Goal: Information Seeking & Learning: Learn about a topic

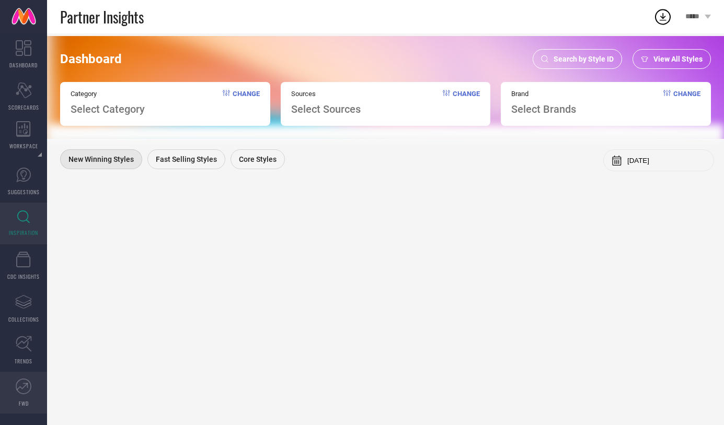
click at [28, 388] on icon at bounding box center [24, 387] width 16 height 16
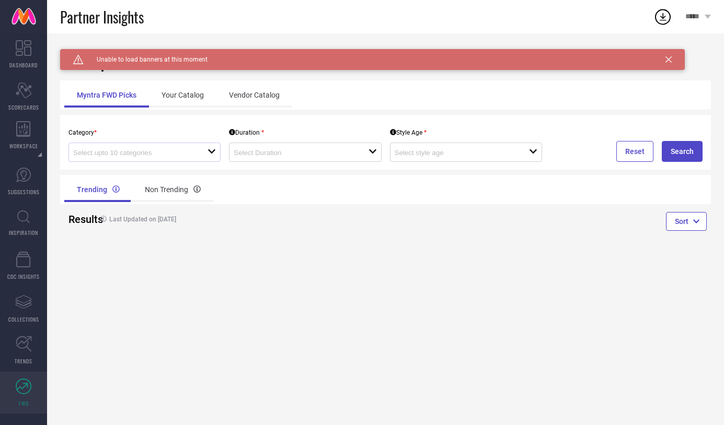
click at [207, 155] on icon "open" at bounding box center [211, 151] width 8 height 8
click at [270, 155] on input at bounding box center [294, 153] width 121 height 8
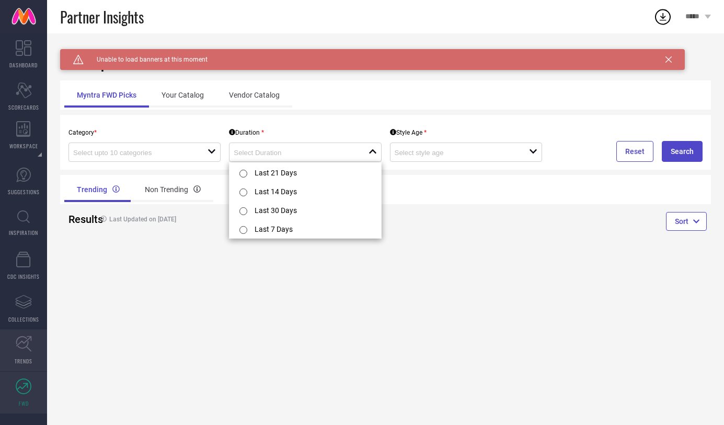
click at [32, 343] on link "TRENDS" at bounding box center [23, 351] width 47 height 42
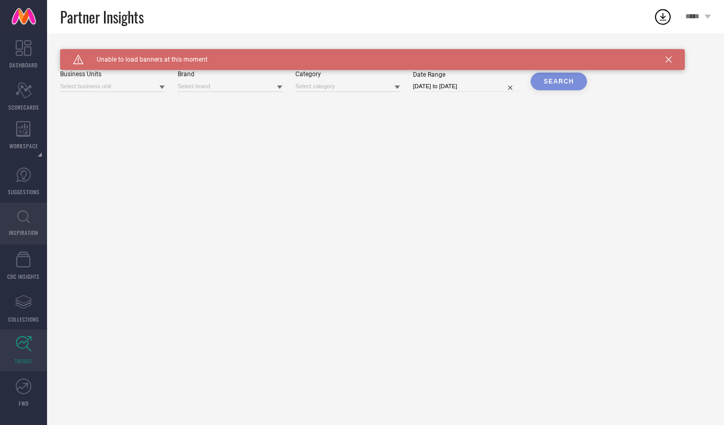
click at [21, 223] on icon at bounding box center [23, 217] width 13 height 13
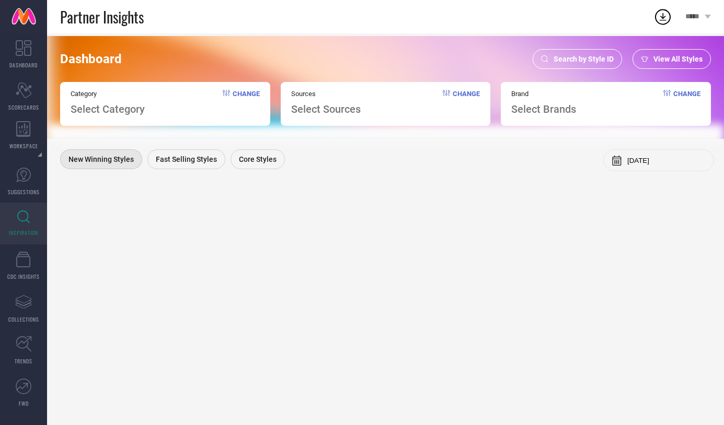
click at [595, 107] on div "Brand Select Brands Change" at bounding box center [606, 104] width 210 height 44
click at [24, 58] on link "DASHBOARD" at bounding box center [23, 54] width 47 height 42
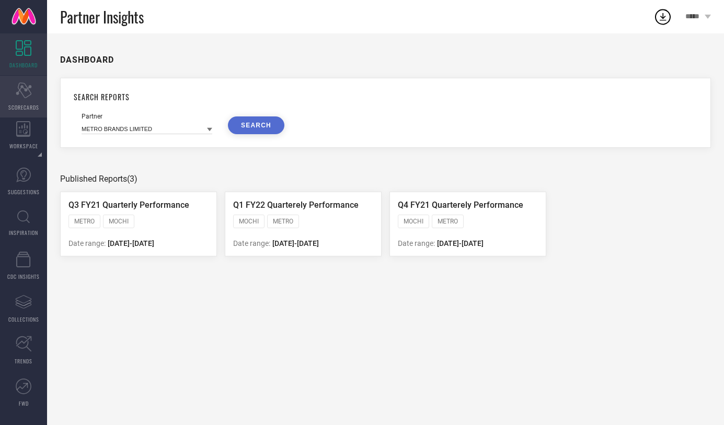
click at [21, 98] on div "Scorecard SCORECARDS" at bounding box center [23, 97] width 47 height 42
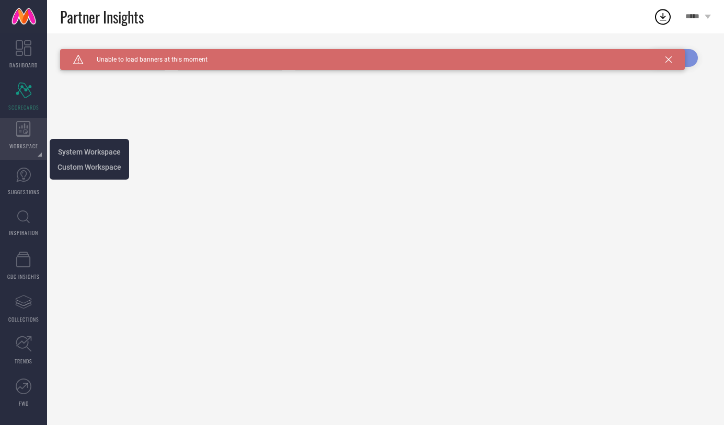
type input "All"
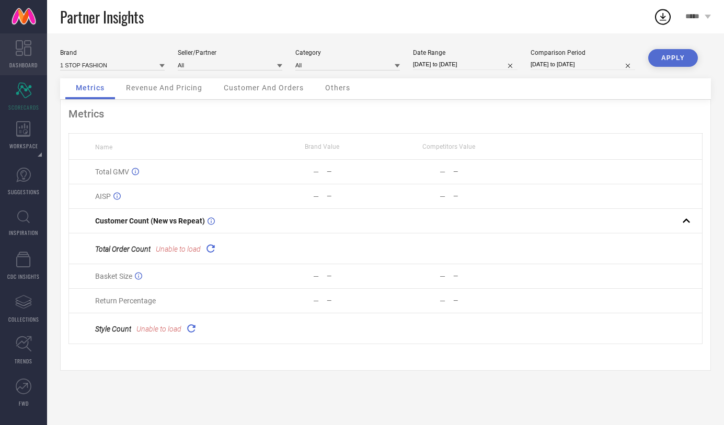
click at [20, 43] on icon at bounding box center [24, 48] width 16 height 16
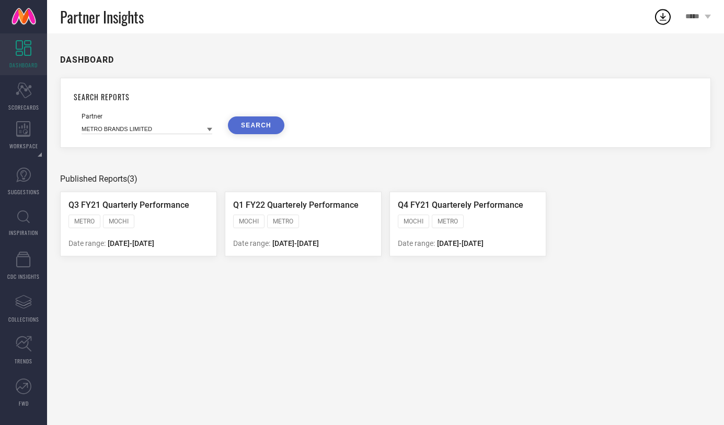
click at [208, 127] on icon at bounding box center [209, 129] width 5 height 5
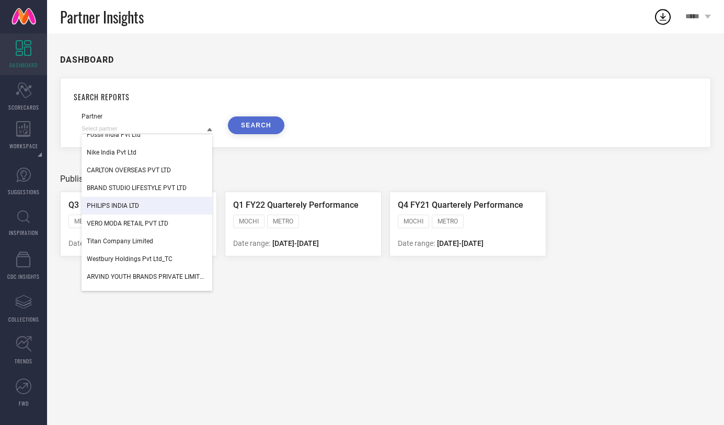
scroll to position [666, 0]
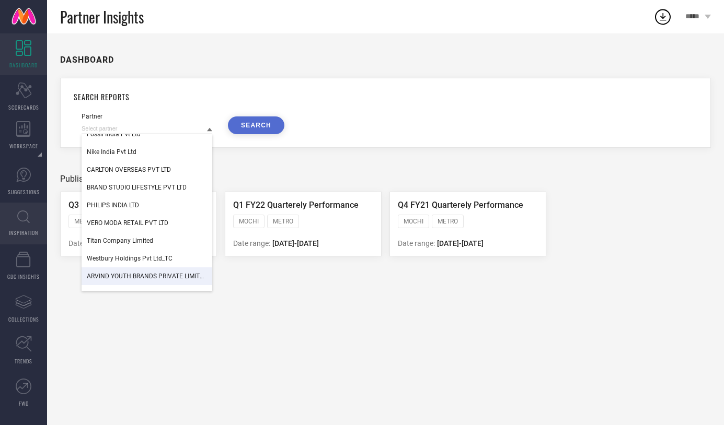
click at [22, 218] on icon at bounding box center [23, 217] width 13 height 13
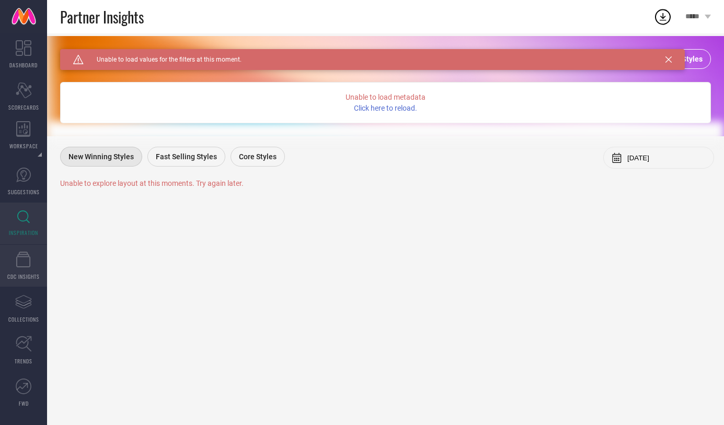
click at [23, 267] on link "CDC INSIGHTS" at bounding box center [23, 266] width 47 height 42
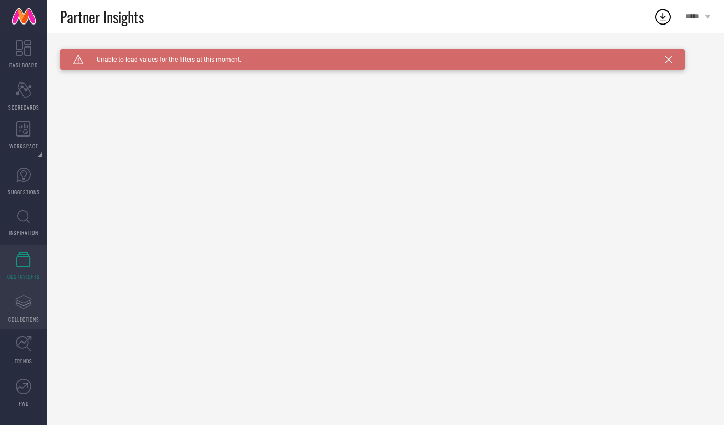
click at [28, 309] on icon "Assortments Created with Sketch." at bounding box center [23, 302] width 17 height 17
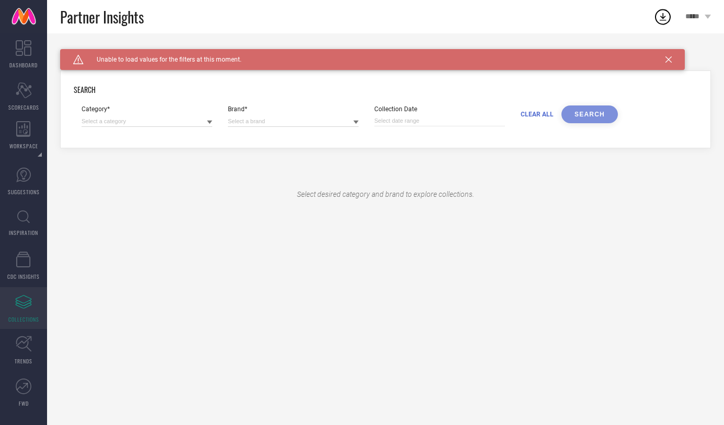
click at [210, 122] on icon at bounding box center [209, 123] width 5 height 4
click at [18, 345] on icon at bounding box center [24, 344] width 16 height 16
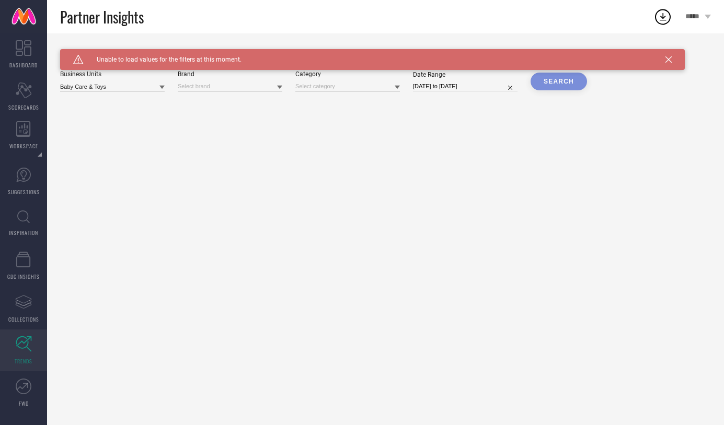
click at [161, 87] on icon at bounding box center [161, 88] width 5 height 4
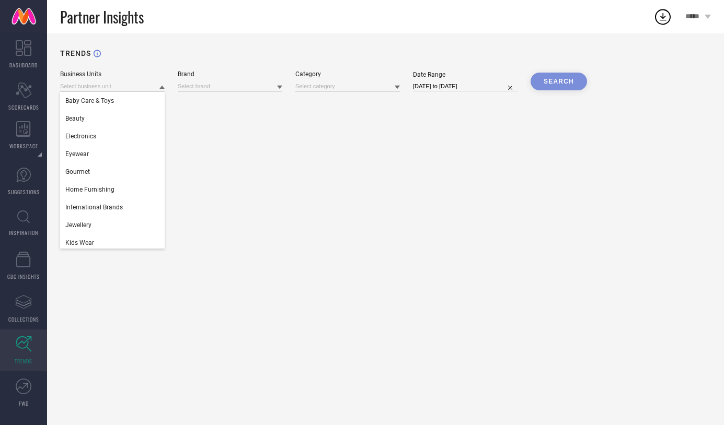
click at [280, 88] on icon at bounding box center [279, 88] width 5 height 4
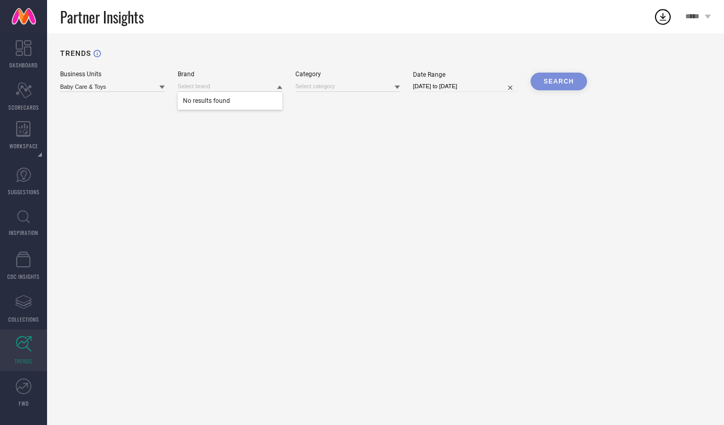
click at [397, 87] on icon at bounding box center [397, 88] width 5 height 4
click at [163, 86] on icon at bounding box center [161, 88] width 5 height 4
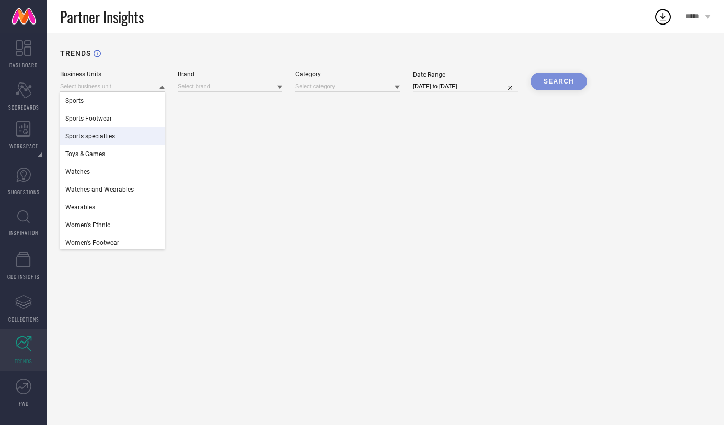
scroll to position [465, 0]
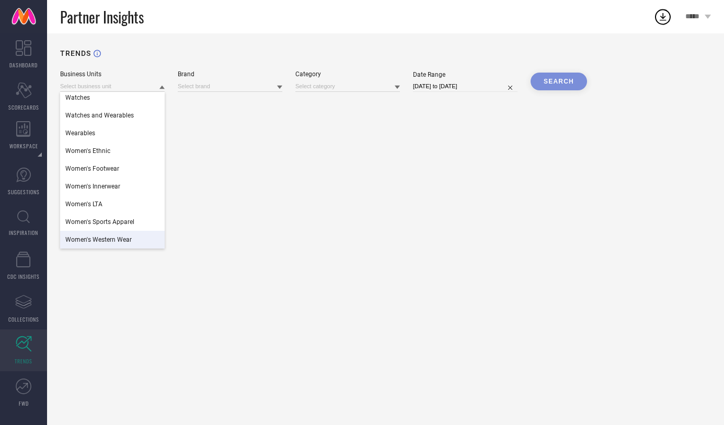
click at [111, 238] on span "Women's Western Wear" at bounding box center [98, 239] width 66 height 7
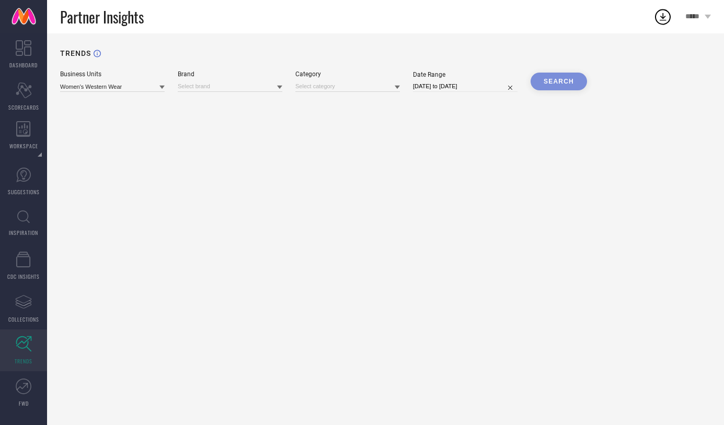
click at [281, 88] on icon at bounding box center [279, 87] width 5 height 5
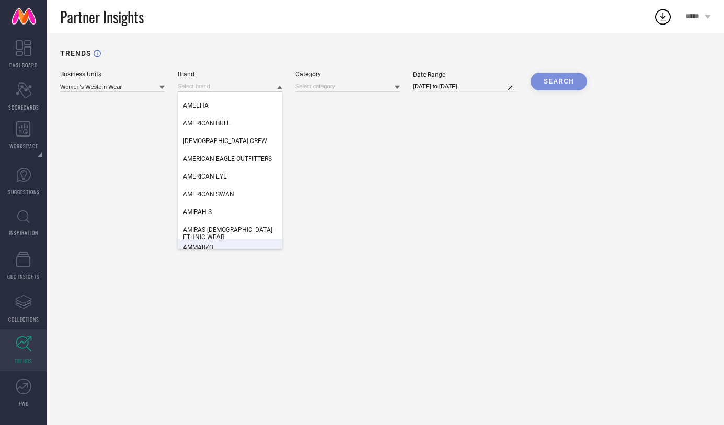
scroll to position [1654, 0]
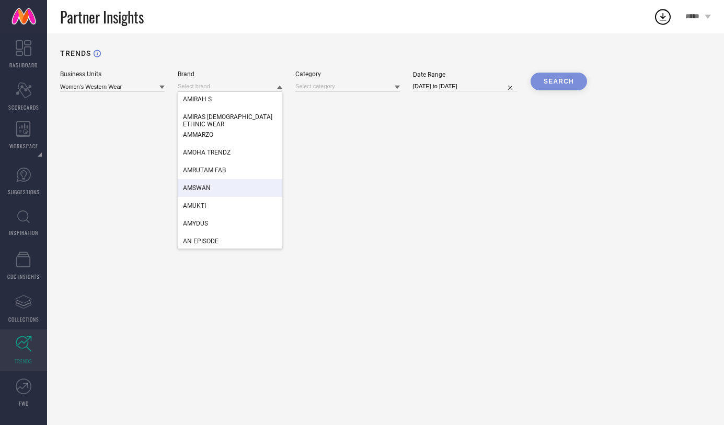
click at [397, 86] on icon at bounding box center [397, 88] width 5 height 4
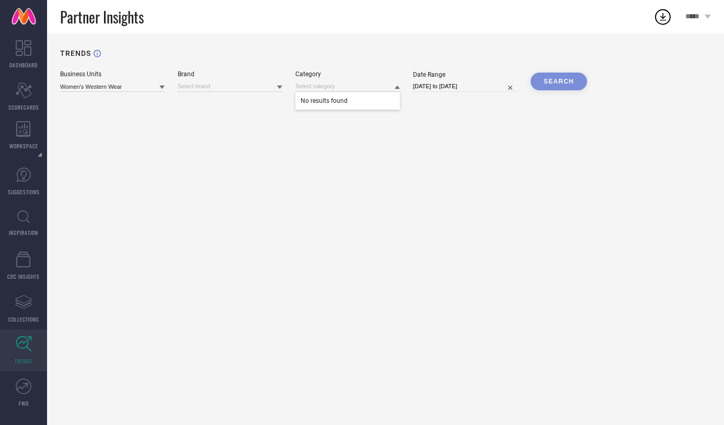
click at [405, 126] on div "TRENDS Business Units Women's Western Wear Brand Category No results found Date…" at bounding box center [385, 229] width 677 height 392
click at [280, 88] on icon at bounding box center [279, 88] width 5 height 4
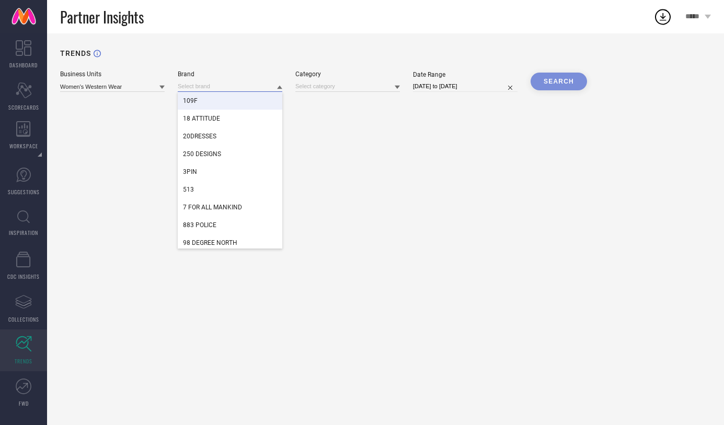
click at [227, 85] on input at bounding box center [230, 86] width 105 height 11
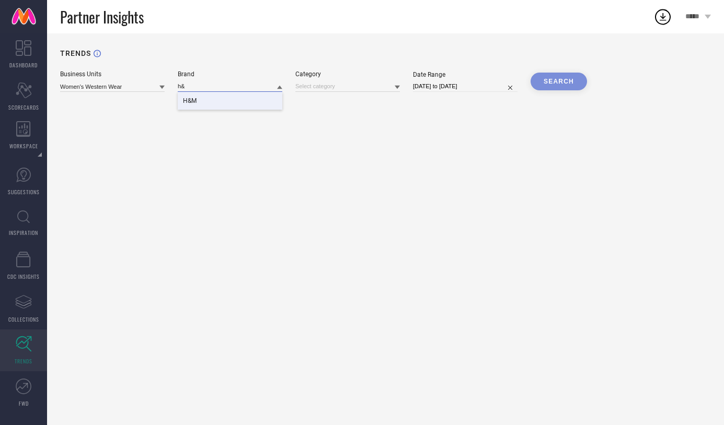
type input "h&"
click at [241, 100] on div "H&M" at bounding box center [230, 101] width 105 height 18
click at [397, 88] on icon at bounding box center [397, 88] width 5 height 4
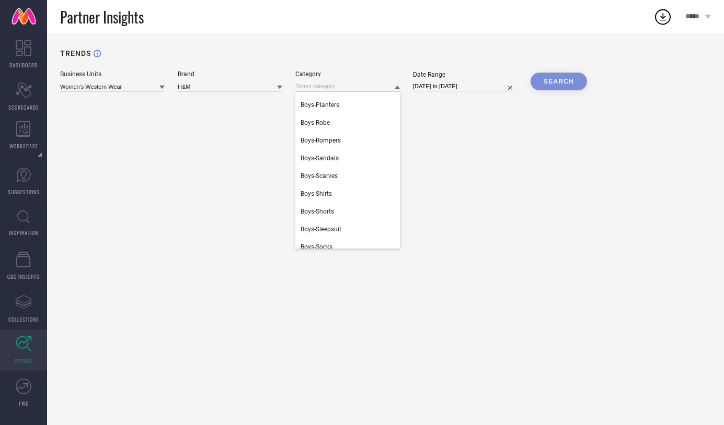
scroll to position [918, 0]
click at [350, 86] on input at bounding box center [347, 86] width 105 height 11
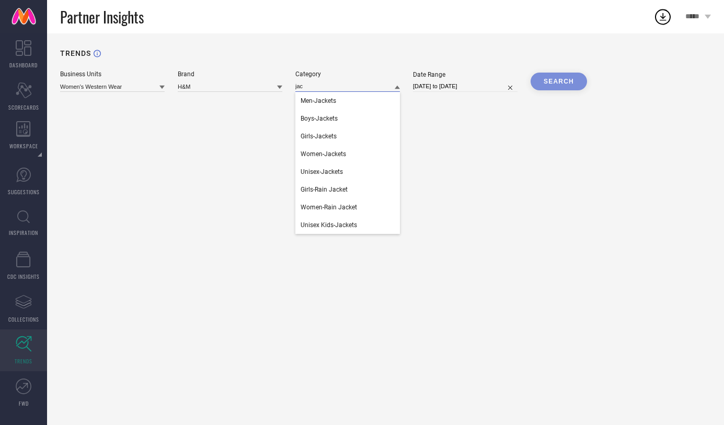
scroll to position [0, 0]
type input "jac"
click at [339, 152] on span "Women-Jackets" at bounding box center [322, 153] width 45 height 7
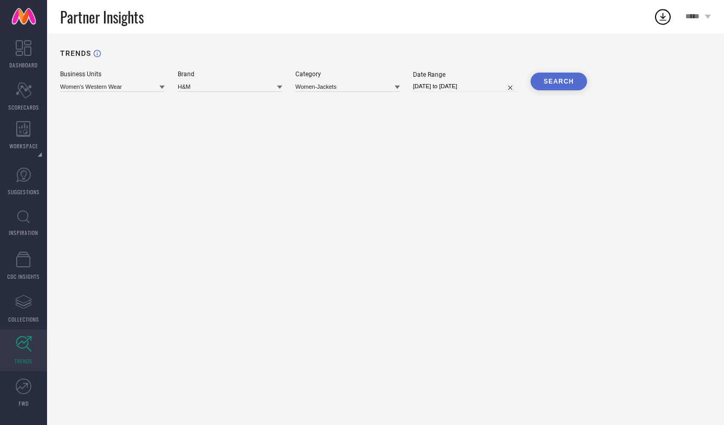
click at [486, 87] on input "[DATE] to [DATE]" at bounding box center [465, 86] width 105 height 11
select select "8"
select select "2025"
select select "9"
select select "2025"
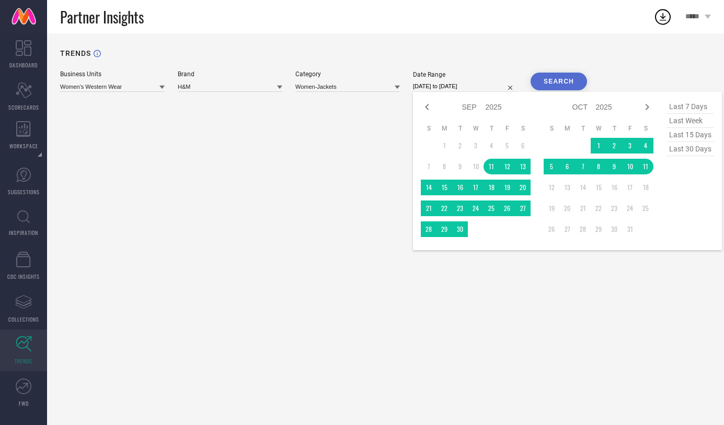
click at [684, 149] on span "last 30 days" at bounding box center [690, 149] width 48 height 14
type input "[DATE] to [DATE]"
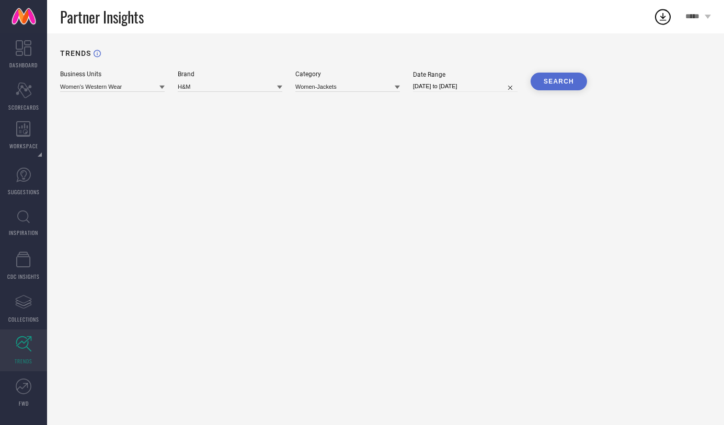
click at [567, 80] on button "SEARCH" at bounding box center [558, 82] width 56 height 18
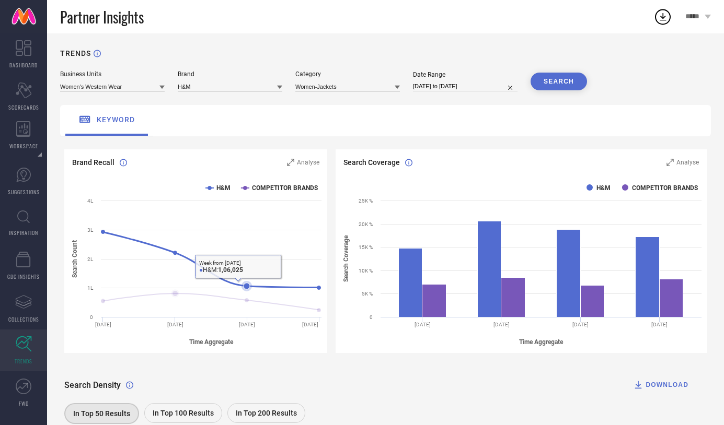
scroll to position [63, 0]
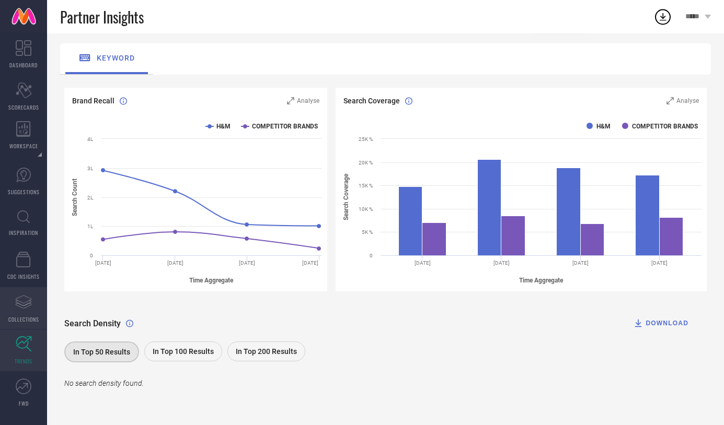
click at [22, 300] on icon "Assortments Created with Sketch." at bounding box center [23, 302] width 17 height 17
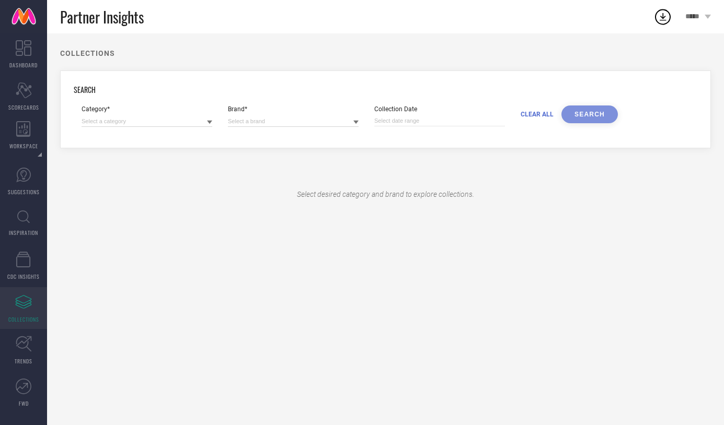
click at [209, 122] on icon at bounding box center [209, 123] width 5 height 4
click at [162, 116] on input at bounding box center [147, 121] width 131 height 11
click at [316, 124] on input at bounding box center [293, 121] width 131 height 11
select select "9"
select select "2025"
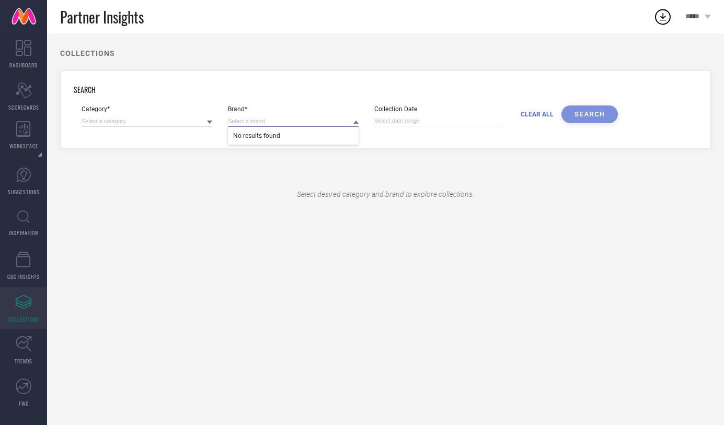
select select "10"
select select "2025"
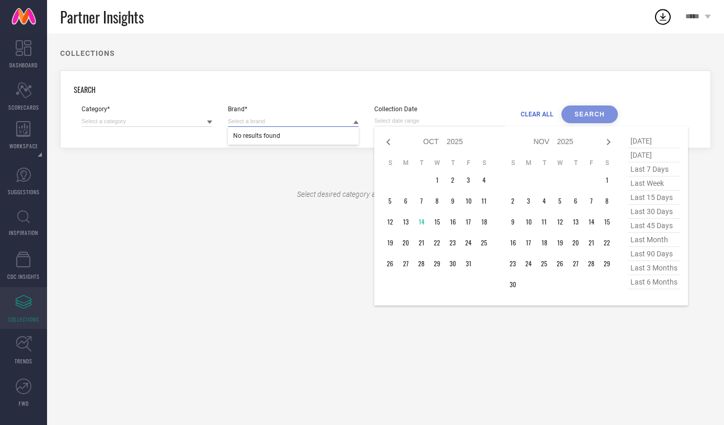
click at [488, 121] on input at bounding box center [439, 120] width 131 height 11
click at [653, 287] on span "last 6 months" at bounding box center [654, 282] width 52 height 14
type input "[DATE] to [DATE]"
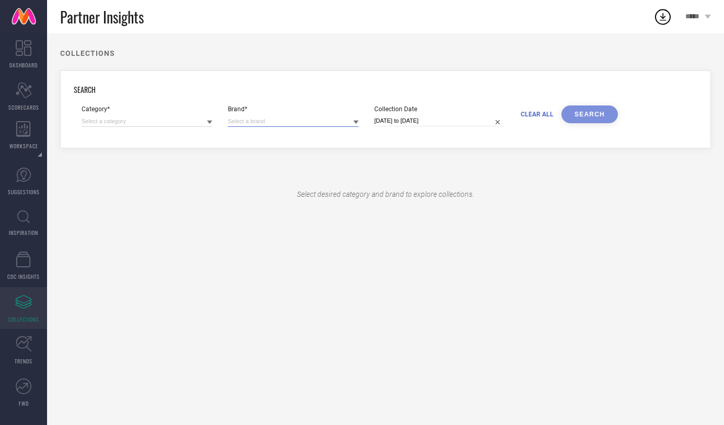
click at [299, 121] on input at bounding box center [293, 121] width 131 height 11
click at [150, 120] on input at bounding box center [147, 121] width 131 height 11
type input "winterwear"
click at [250, 117] on input at bounding box center [293, 121] width 131 height 11
click at [127, 169] on div "Select desired category and brand to explore collections." at bounding box center [385, 194] width 651 height 61
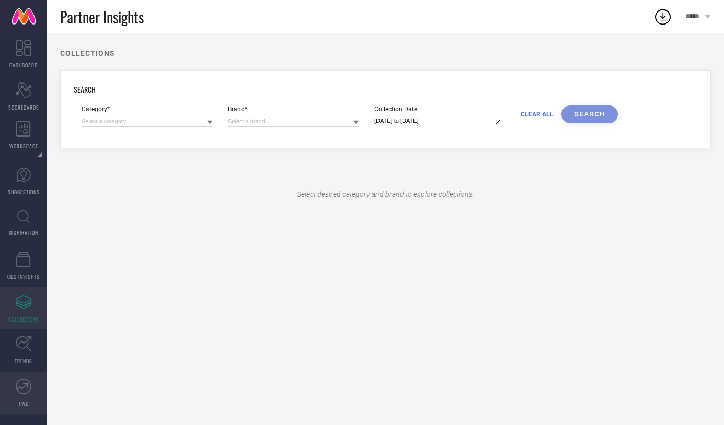
click at [25, 388] on icon at bounding box center [24, 387] width 16 height 16
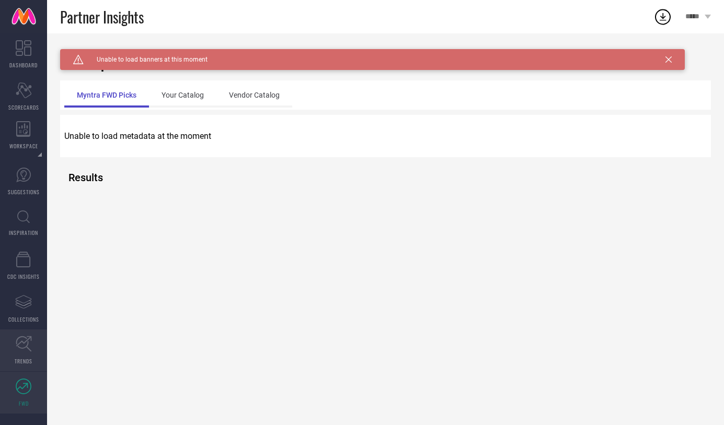
click at [26, 341] on icon at bounding box center [24, 344] width 16 height 16
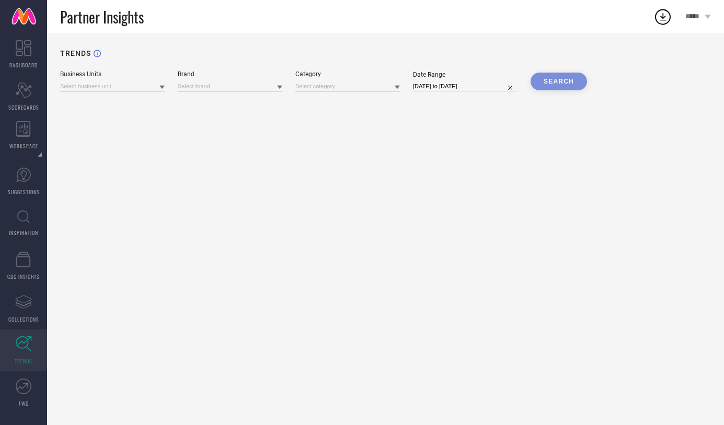
click at [161, 88] on icon at bounding box center [161, 88] width 5 height 4
click at [280, 87] on icon at bounding box center [279, 88] width 5 height 4
click at [399, 89] on icon at bounding box center [397, 87] width 5 height 5
click at [182, 164] on div "TRENDS Business Units Brand Category No results found Date Range [DATE] to [DAT…" at bounding box center [385, 229] width 677 height 392
click at [21, 309] on icon "Assortments Created with Sketch." at bounding box center [23, 302] width 17 height 17
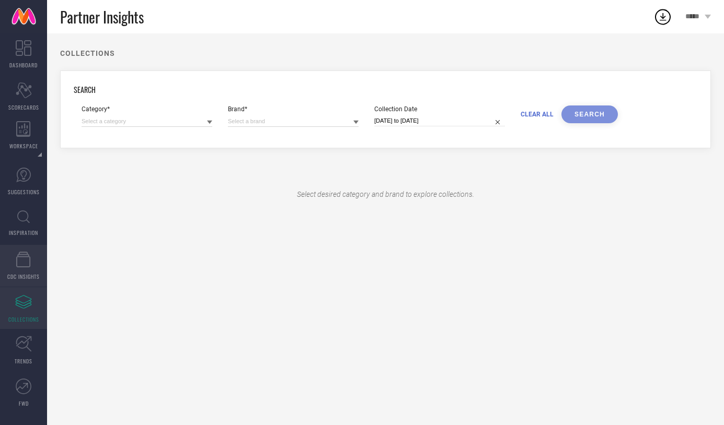
click at [27, 247] on link "CDC INSIGHTS" at bounding box center [23, 266] width 47 height 42
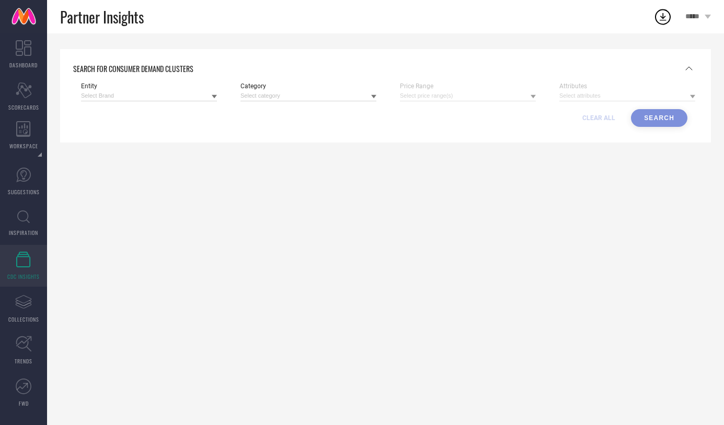
click at [214, 92] on div at bounding box center [214, 96] width 5 height 10
click at [186, 110] on div "Myntra" at bounding box center [149, 110] width 136 height 18
click at [373, 97] on icon at bounding box center [373, 97] width 5 height 4
click at [309, 95] on input at bounding box center [308, 95] width 136 height 11
click at [482, 98] on div at bounding box center [468, 95] width 136 height 11
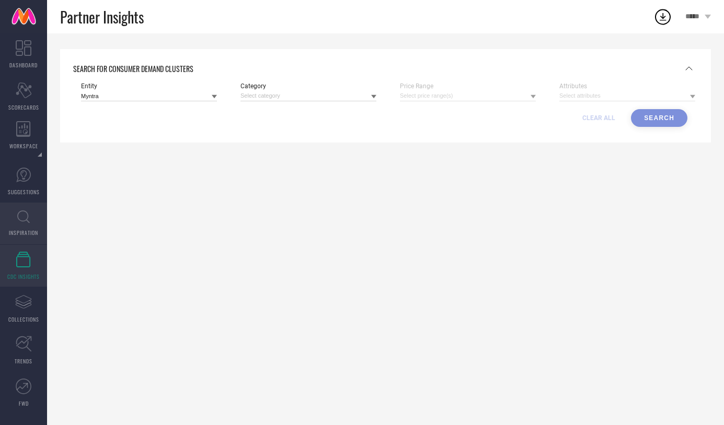
click at [26, 214] on icon at bounding box center [23, 217] width 13 height 13
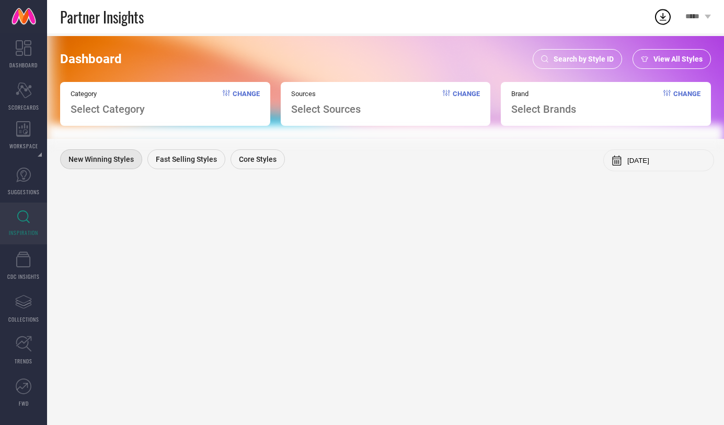
click at [677, 51] on div "View All Styles" at bounding box center [671, 59] width 78 height 20
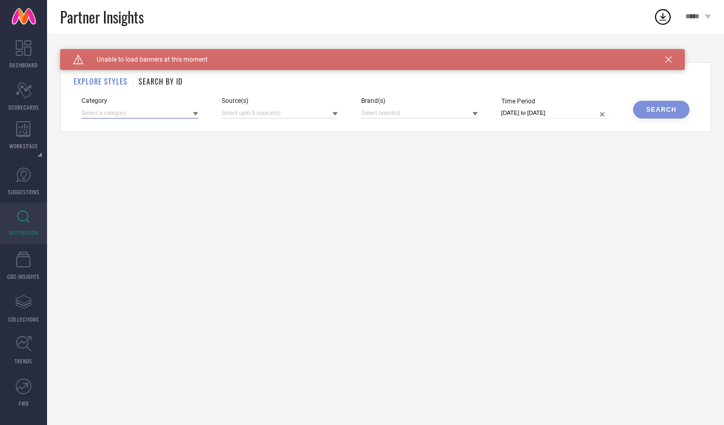
click at [167, 109] on input at bounding box center [140, 113] width 117 height 11
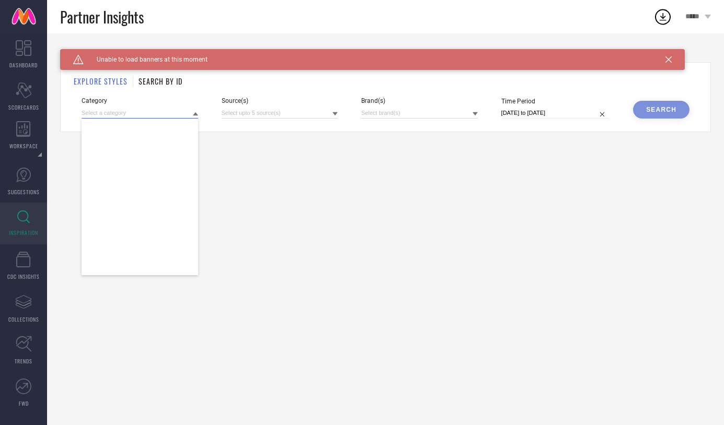
scroll to position [677, 0]
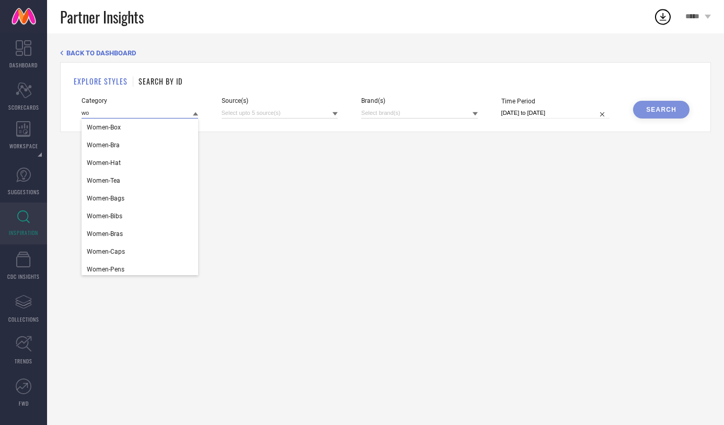
type input "w"
type input "jac"
click at [144, 177] on div "Women-Jackets" at bounding box center [140, 181] width 117 height 18
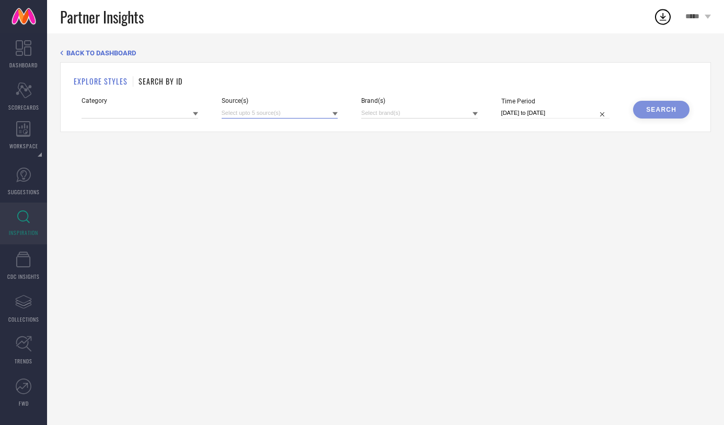
click at [312, 112] on input at bounding box center [280, 113] width 117 height 11
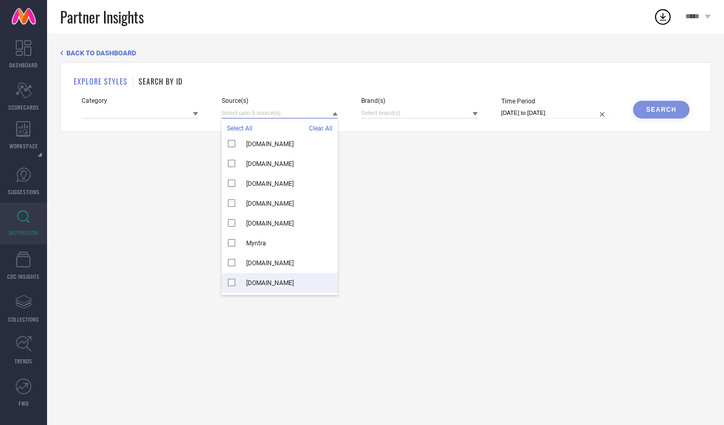
scroll to position [2986, 0]
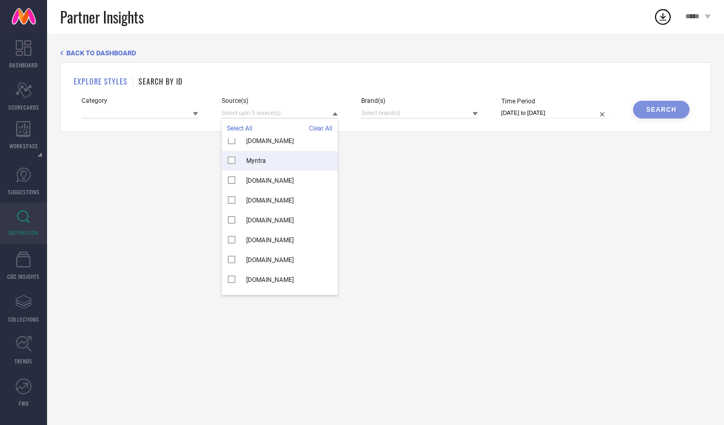
click at [253, 159] on span "Myntra" at bounding box center [256, 160] width 20 height 7
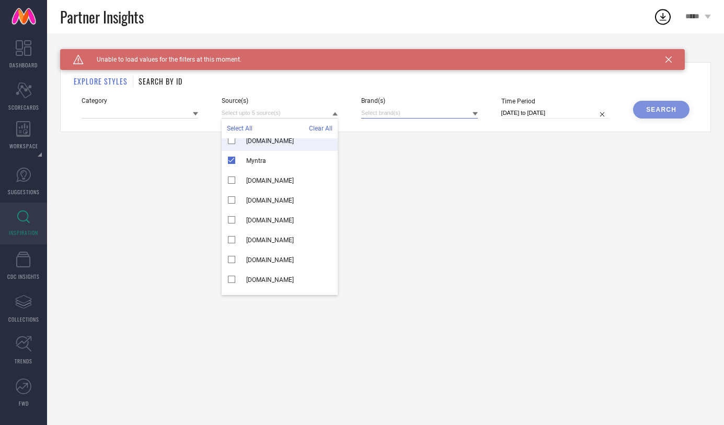
click at [455, 116] on input at bounding box center [419, 113] width 117 height 11
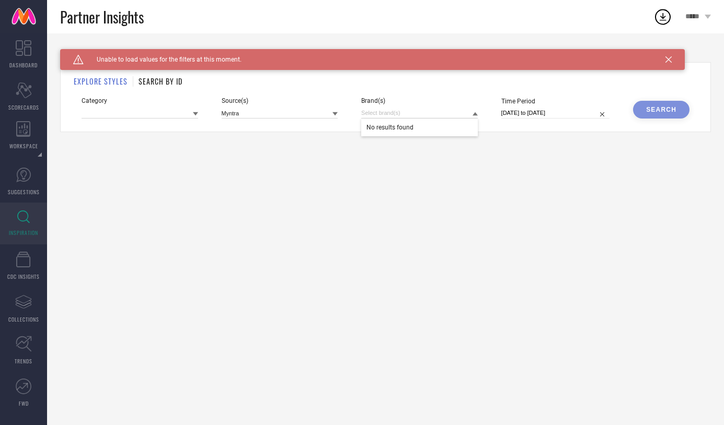
click at [474, 113] on icon at bounding box center [474, 114] width 5 height 4
click at [333, 110] on div at bounding box center [334, 114] width 5 height 10
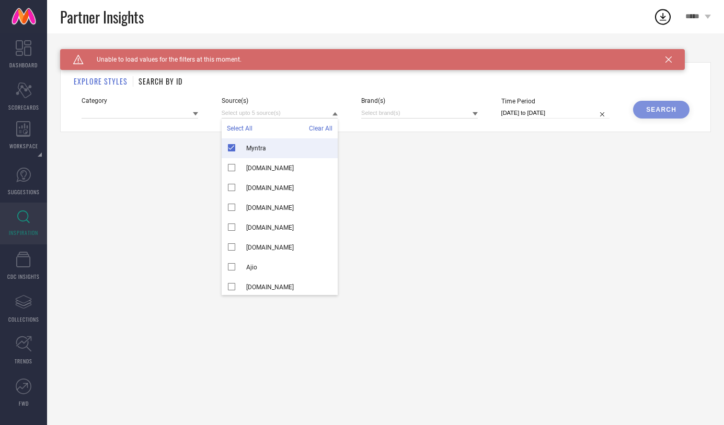
click at [230, 149] on div "Myntra" at bounding box center [280, 148] width 117 height 20
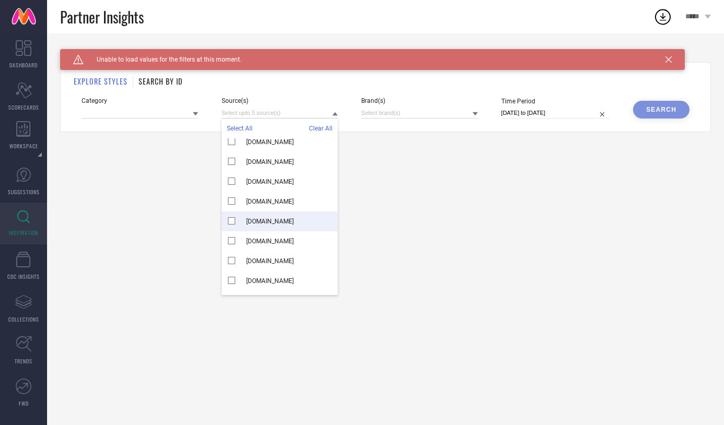
scroll to position [388, 0]
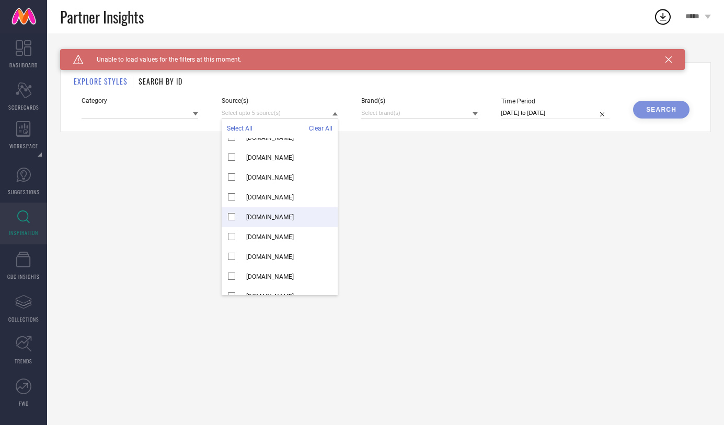
click at [418, 209] on div "Caution Created with Sketch. Unable to load values for the filters at this mome…" at bounding box center [385, 229] width 677 height 392
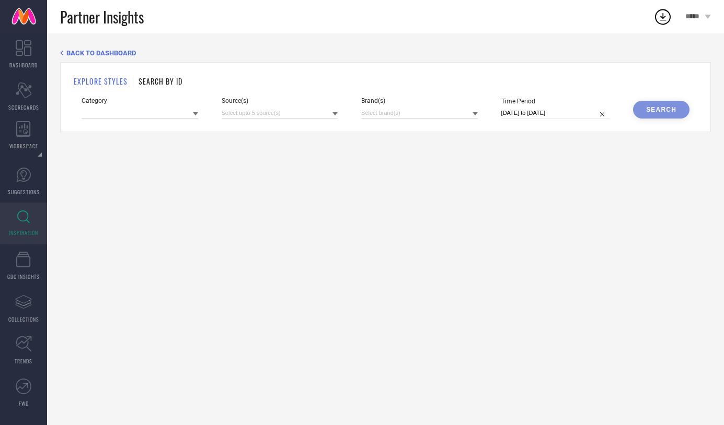
select select "8"
select select "2025"
select select "9"
select select "2025"
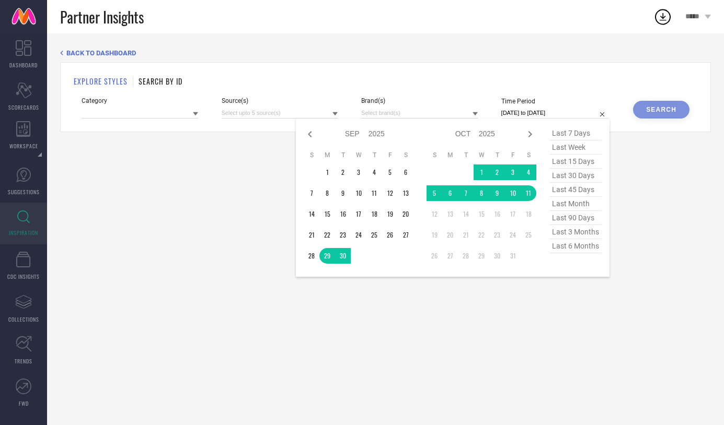
click at [571, 109] on input "[DATE] to [DATE]" at bounding box center [555, 113] width 109 height 11
click at [575, 250] on span "last 6 months" at bounding box center [575, 246] width 52 height 14
type input "[DATE] to [DATE]"
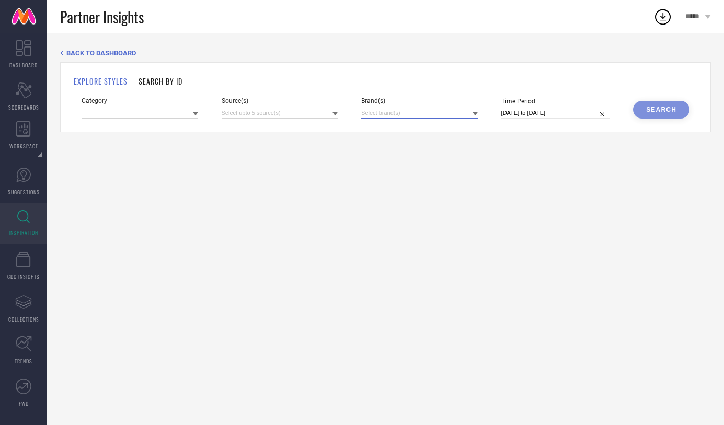
click at [402, 108] on input at bounding box center [419, 113] width 117 height 11
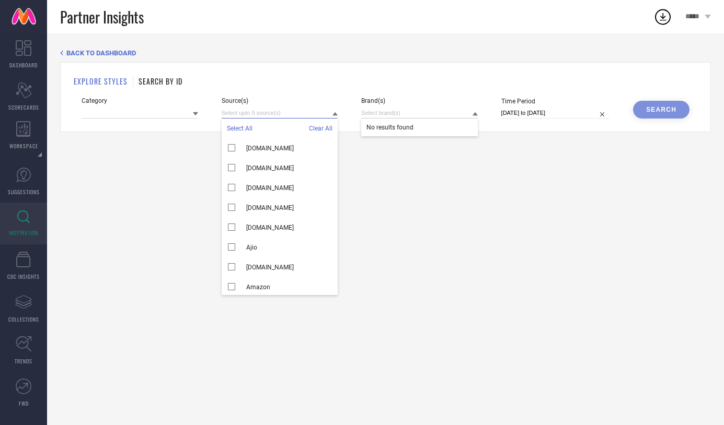
click at [298, 114] on input at bounding box center [280, 113] width 117 height 11
click at [148, 108] on input at bounding box center [140, 113] width 117 height 11
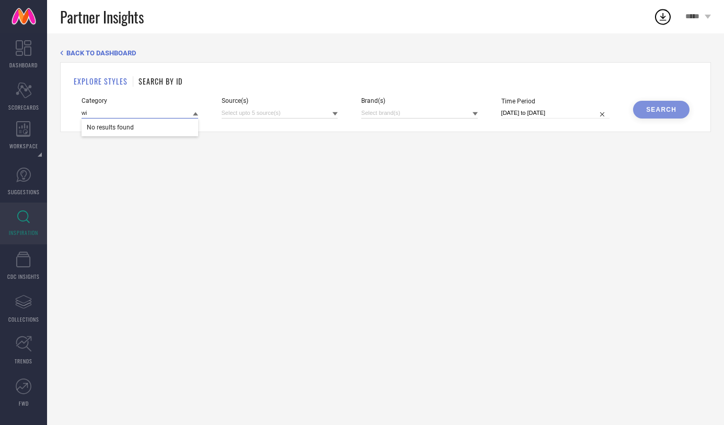
type input "w"
type input "t"
type input "w"
click at [256, 157] on div "BACK TO DASHBOARD EXPLORE STYLES SEARCH BY ID Category No results found Source(…" at bounding box center [385, 229] width 677 height 392
click at [448, 113] on input at bounding box center [419, 113] width 117 height 11
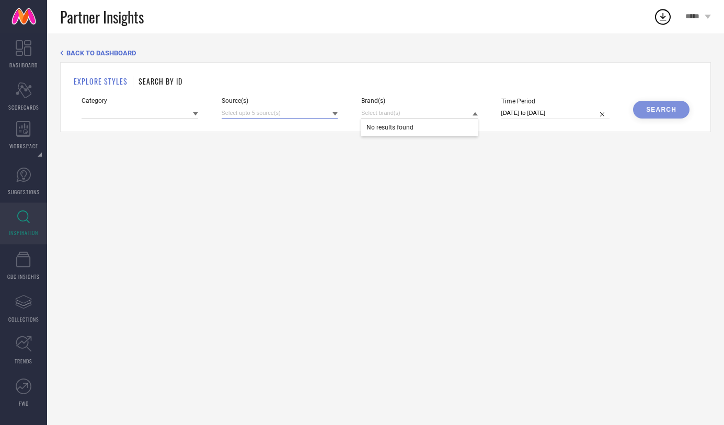
click at [298, 112] on input at bounding box center [280, 113] width 117 height 11
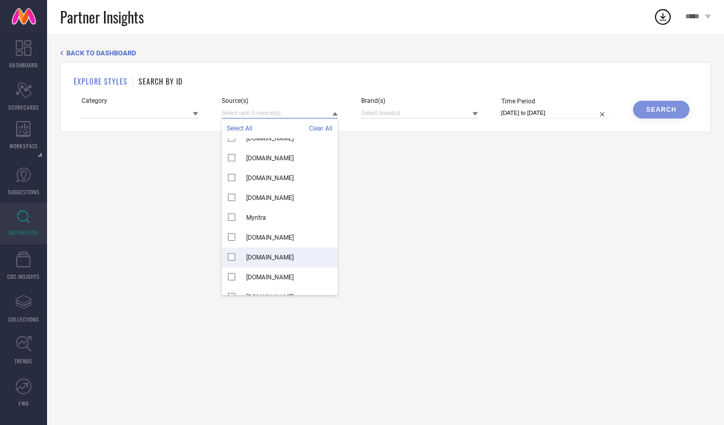
scroll to position [2925, 0]
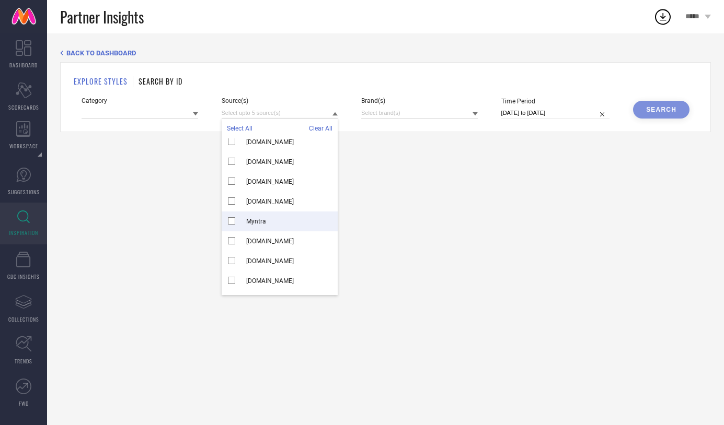
click at [273, 219] on div "Myntra" at bounding box center [280, 222] width 117 height 20
click at [376, 232] on div "BACK TO DASHBOARD EXPLORE STYLES SEARCH BY ID Category Source(s) Select All Cle…" at bounding box center [385, 229] width 677 height 392
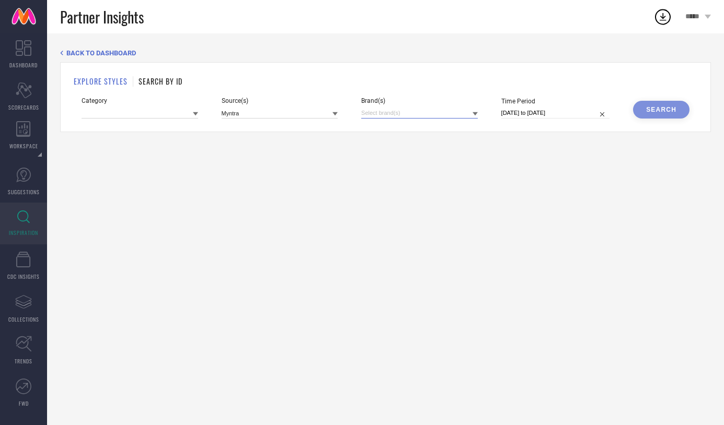
click at [414, 113] on input at bounding box center [419, 113] width 117 height 11
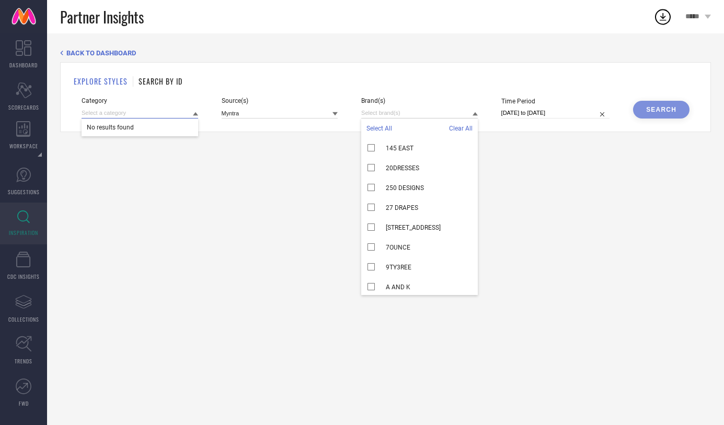
click at [186, 114] on input at bounding box center [140, 113] width 117 height 11
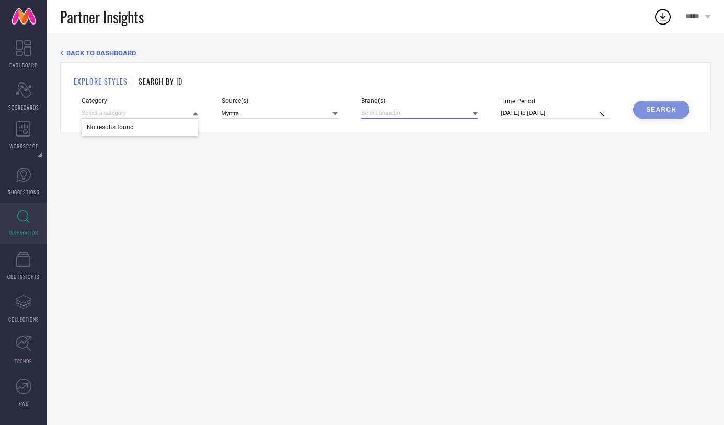
click at [409, 113] on input at bounding box center [419, 113] width 117 height 11
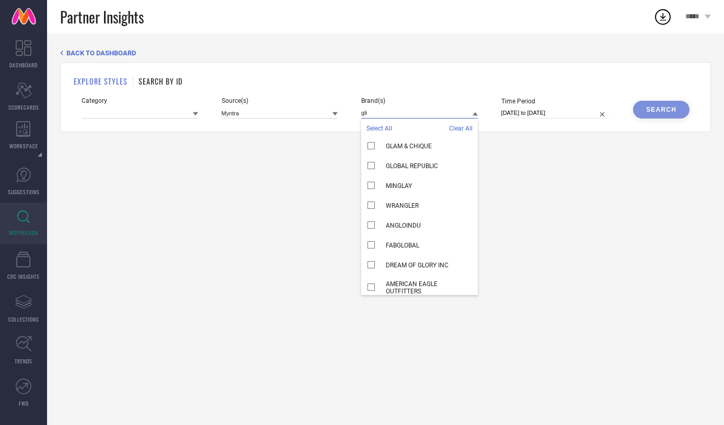
scroll to position [0, 0]
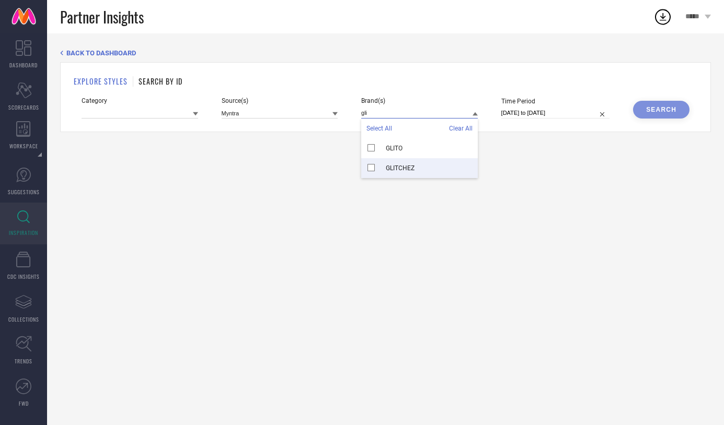
type input "gli"
click at [409, 167] on span "GLITCHEZ" at bounding box center [400, 168] width 29 height 7
click at [498, 160] on div "BACK TO DASHBOARD EXPLORE STYLES SEARCH BY ID Category Source(s) Myntra Brand(s…" at bounding box center [385, 229] width 677 height 392
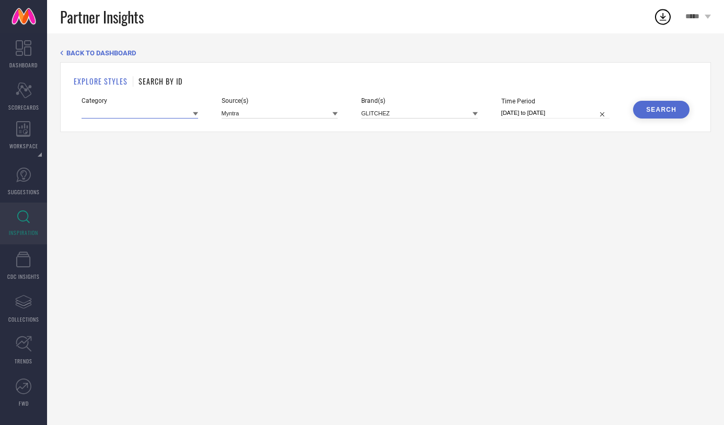
click at [158, 115] on input at bounding box center [140, 113] width 117 height 11
type input "t"
type input "womens top"
click at [282, 176] on div "BACK TO DASHBOARD EXPLORE STYLES SEARCH BY ID Category womens top No results fo…" at bounding box center [385, 229] width 677 height 392
click at [196, 111] on icon at bounding box center [195, 113] width 5 height 5
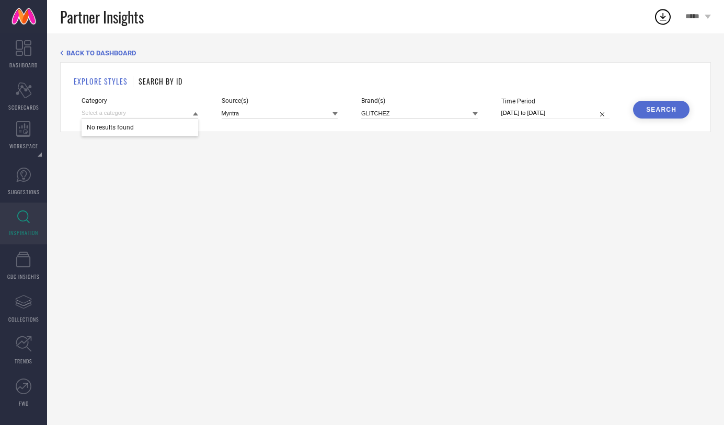
click at [476, 111] on div at bounding box center [474, 114] width 5 height 10
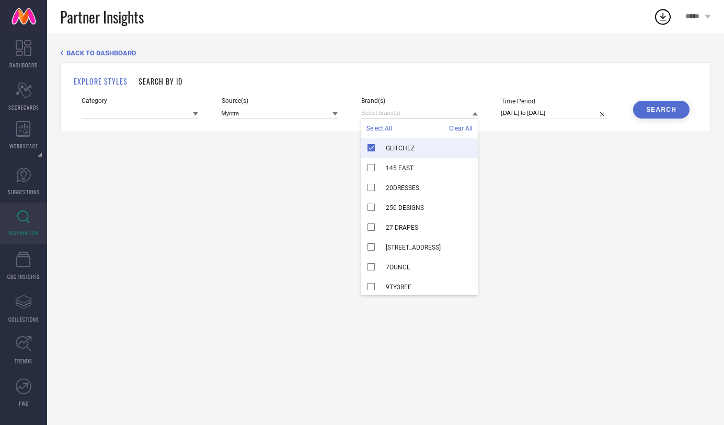
click at [372, 145] on div "GLITCHEZ" at bounding box center [419, 148] width 117 height 20
click at [401, 109] on input at bounding box center [419, 113] width 117 height 11
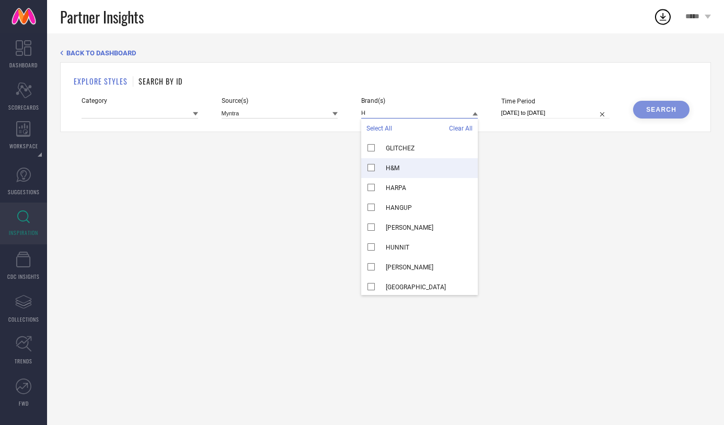
type input "H"
click at [400, 173] on div "H&M" at bounding box center [419, 168] width 117 height 20
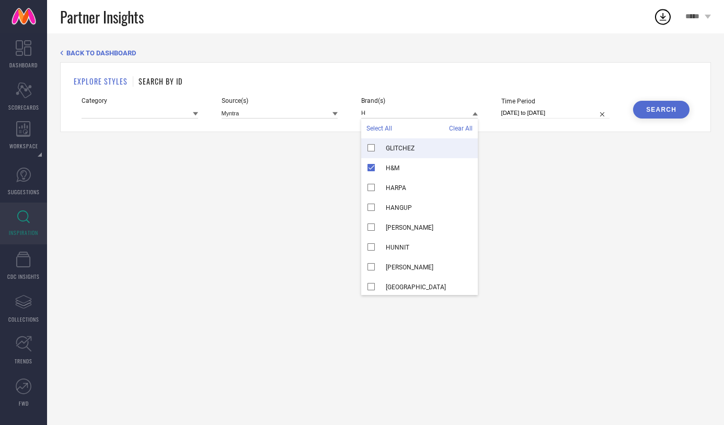
click at [512, 155] on div "BACK TO DASHBOARD EXPLORE STYLES SEARCH BY ID Category Source(s) Myntra Brand(s…" at bounding box center [385, 229] width 677 height 392
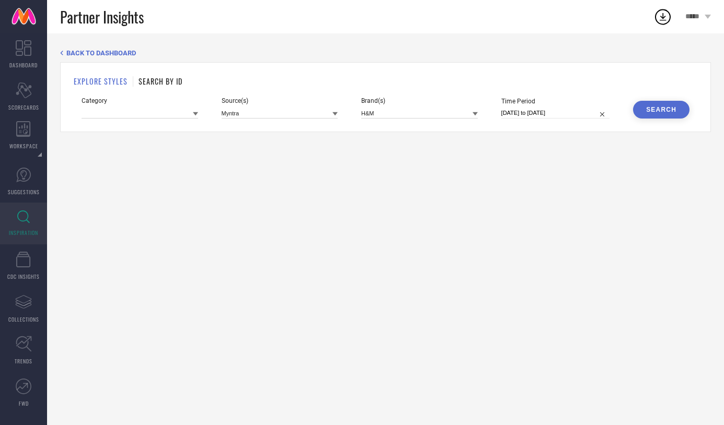
click at [159, 100] on span "Category" at bounding box center [140, 100] width 117 height 7
click at [200, 117] on div "Category Source(s) Myntra Brand(s) H&M Time Period [DATE] to [DATE] Search" at bounding box center [386, 107] width 608 height 21
click at [196, 114] on icon at bounding box center [195, 113] width 5 height 5
click at [287, 171] on div "BACK TO DASHBOARD EXPLORE STYLES SEARCH BY ID Category No results found Source(…" at bounding box center [385, 229] width 677 height 392
click at [195, 114] on icon at bounding box center [195, 114] width 5 height 4
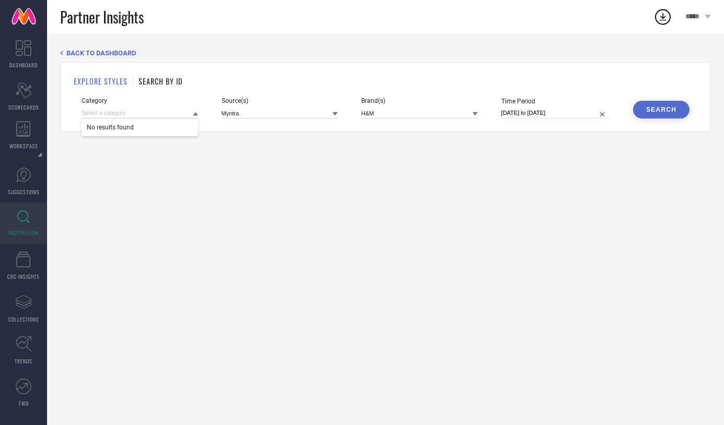
click at [258, 182] on div "BACK TO DASHBOARD EXPLORE STYLES SEARCH BY ID Category No results found Source(…" at bounding box center [385, 229] width 677 height 392
click at [476, 113] on icon at bounding box center [474, 114] width 5 height 4
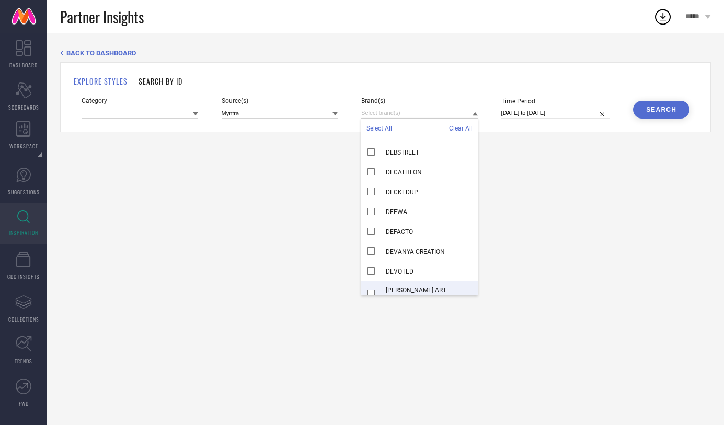
scroll to position [3905, 0]
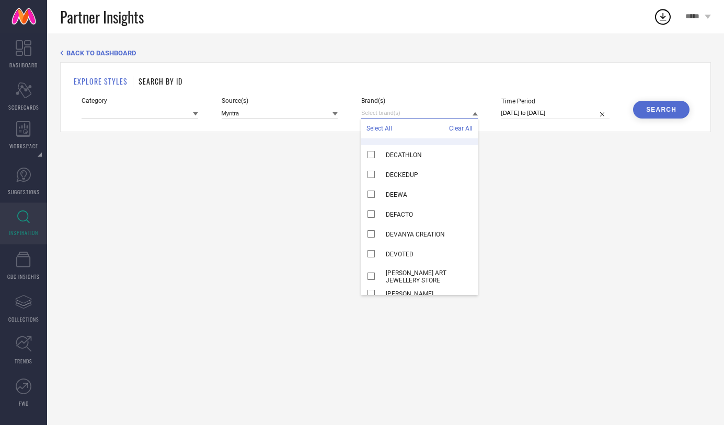
click at [410, 115] on input at bounding box center [419, 113] width 117 height 11
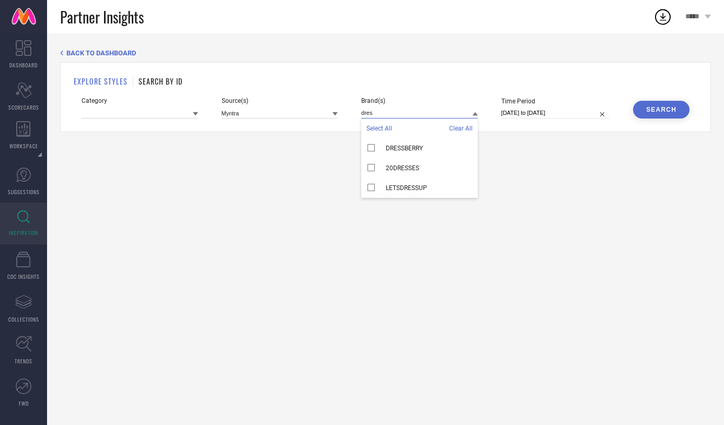
scroll to position [0, 0]
type input "dress"
click at [396, 144] on div "DRESSBERRY" at bounding box center [419, 148] width 117 height 20
click at [575, 190] on div "BACK TO DASHBOARD EXPLORE STYLES SEARCH BY ID Category Source(s) Myntra Brand(s…" at bounding box center [385, 229] width 677 height 392
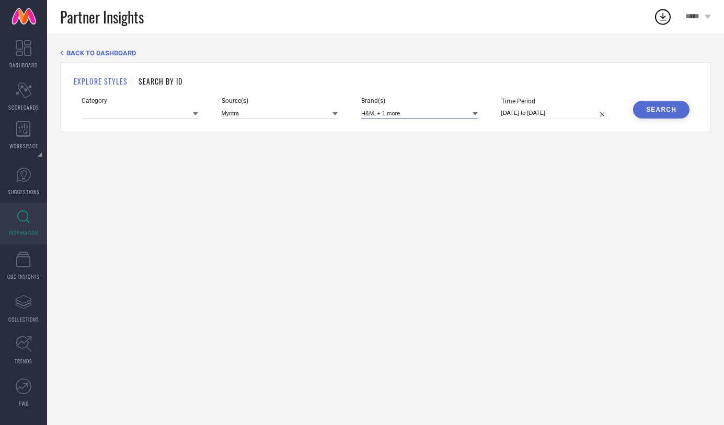
click at [379, 112] on input at bounding box center [419, 113] width 117 height 11
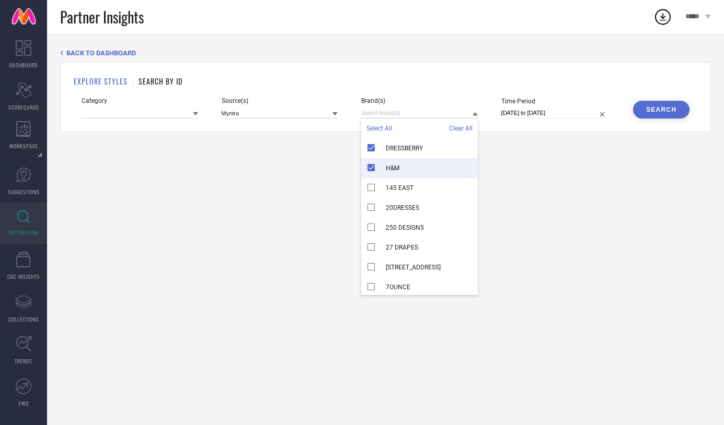
click at [193, 111] on icon at bounding box center [195, 113] width 5 height 5
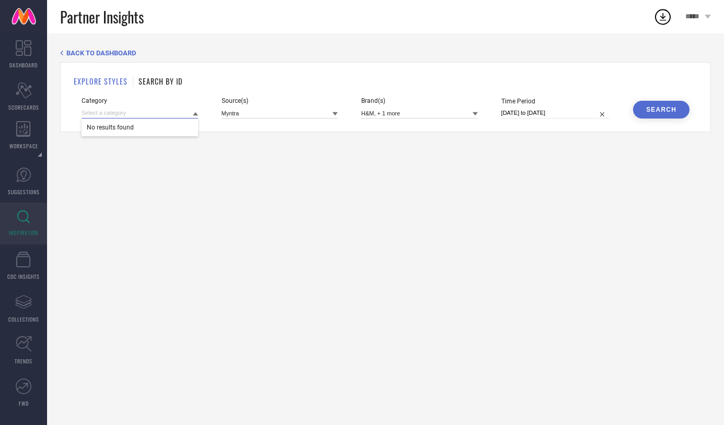
click at [174, 111] on input at bounding box center [140, 113] width 117 height 11
click at [194, 114] on icon at bounding box center [195, 114] width 5 height 4
click at [26, 259] on icon at bounding box center [23, 260] width 15 height 16
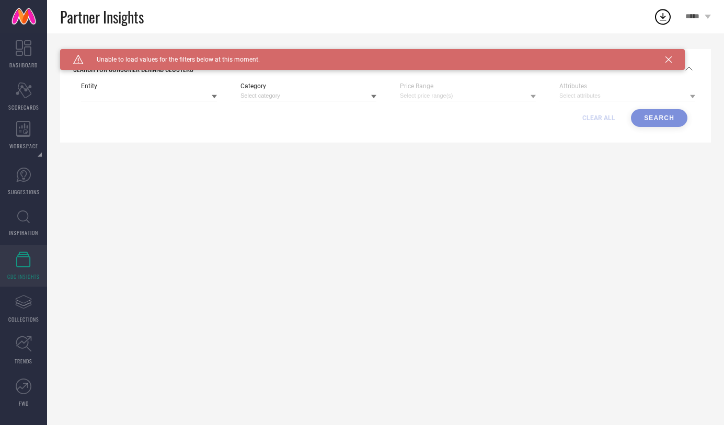
click at [289, 182] on div "Caution Created with Sketch. Unable to load values for the filters below at thi…" at bounding box center [385, 229] width 677 height 392
click at [214, 96] on icon at bounding box center [214, 97] width 5 height 4
click at [376, 95] on icon at bounding box center [373, 96] width 5 height 5
click at [535, 96] on div at bounding box center [468, 95] width 136 height 11
click at [667, 56] on icon at bounding box center [668, 59] width 6 height 6
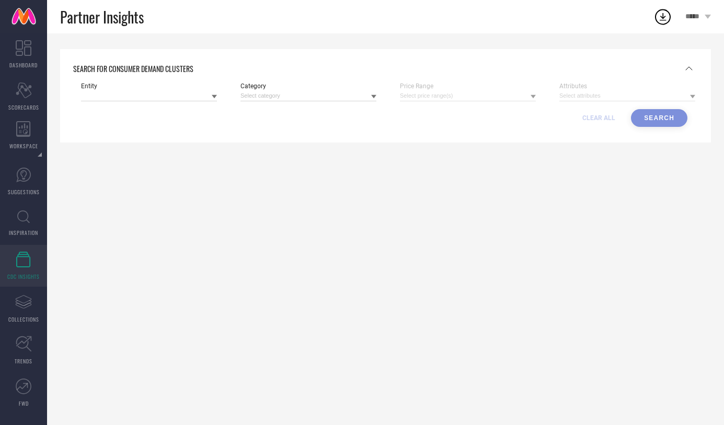
click at [693, 15] on span "*****" at bounding box center [693, 17] width 17 height 9
click at [30, 297] on icon "Assortments Created with Sketch." at bounding box center [23, 302] width 17 height 17
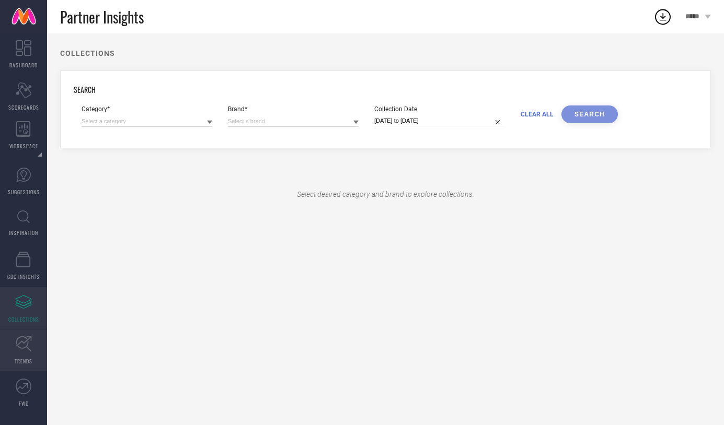
click at [20, 344] on icon at bounding box center [24, 344] width 16 height 16
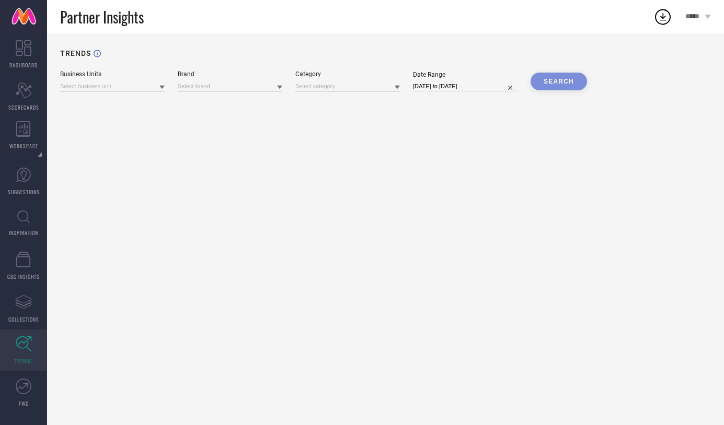
click at [161, 87] on icon at bounding box center [161, 88] width 5 height 4
click at [279, 88] on icon at bounding box center [279, 88] width 5 height 4
click at [396, 86] on icon at bounding box center [397, 87] width 5 height 5
click at [483, 86] on input "[DATE] to [DATE]" at bounding box center [465, 86] width 105 height 11
select select "8"
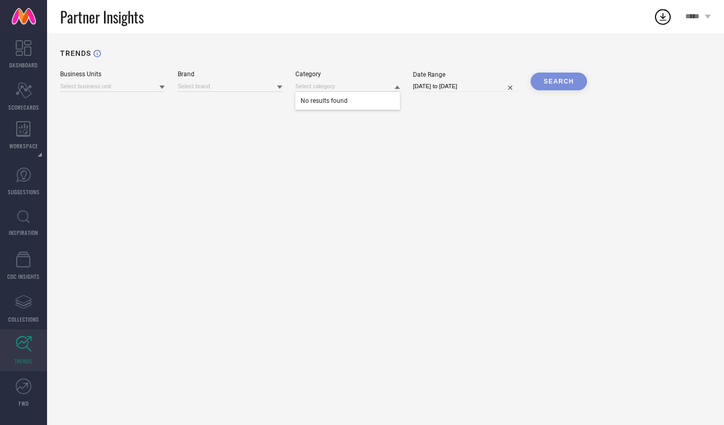
select select "2025"
select select "9"
select select "2025"
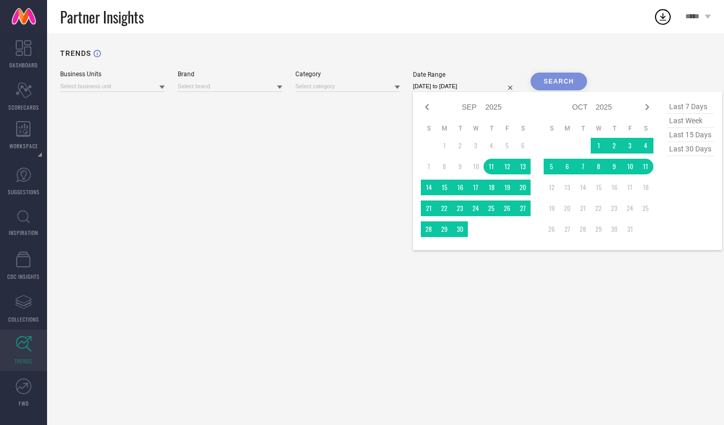
click at [343, 204] on div "TRENDS Business Units Brand Category Date Range 11-09-2025 to 11-10-2025 Jan Fe…" at bounding box center [385, 229] width 677 height 392
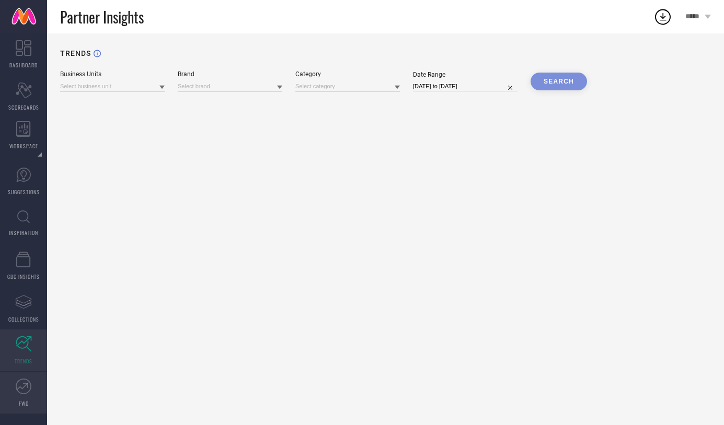
click at [19, 385] on icon at bounding box center [24, 387] width 16 height 16
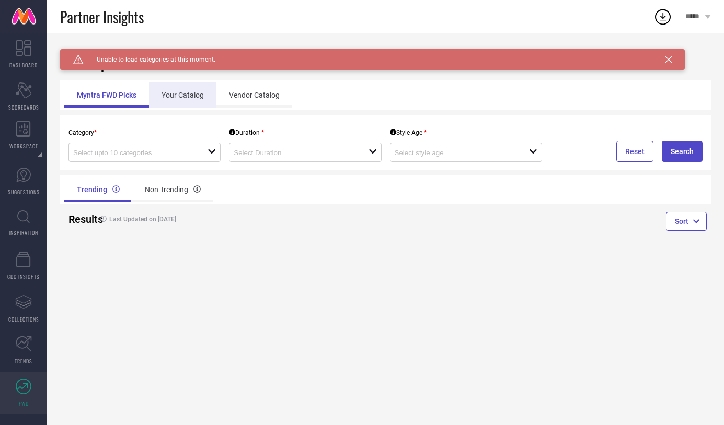
click at [197, 93] on div "Your Catalog" at bounding box center [182, 95] width 67 height 25
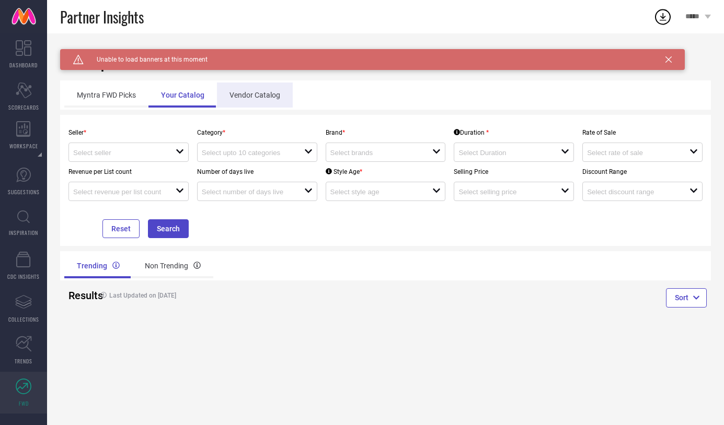
click at [277, 98] on div "Vendor Catalog" at bounding box center [255, 95] width 76 height 25
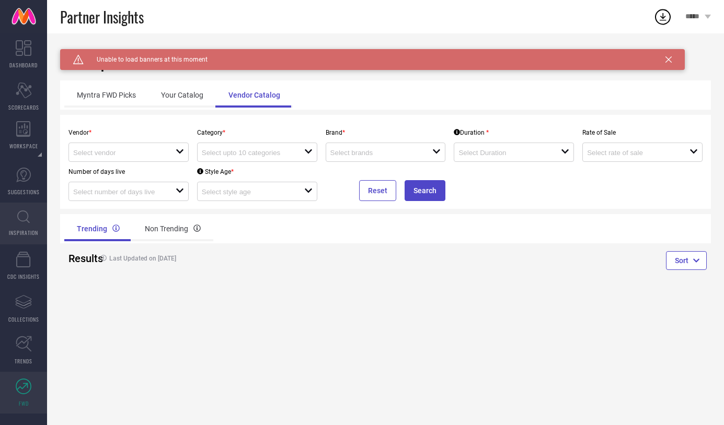
click at [22, 221] on icon at bounding box center [23, 217] width 13 height 13
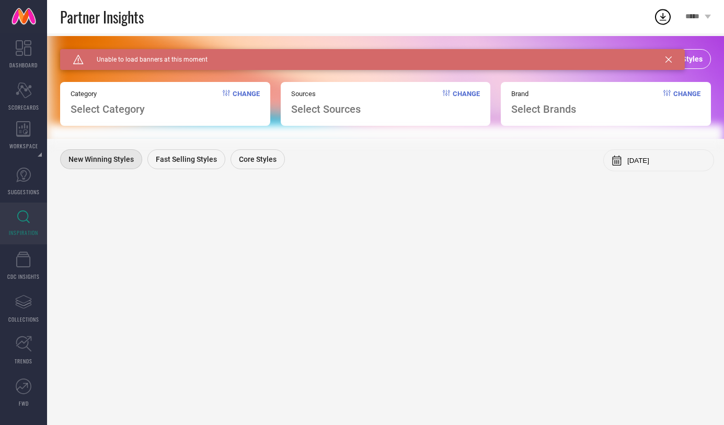
click at [239, 94] on span "Change" at bounding box center [246, 103] width 27 height 26
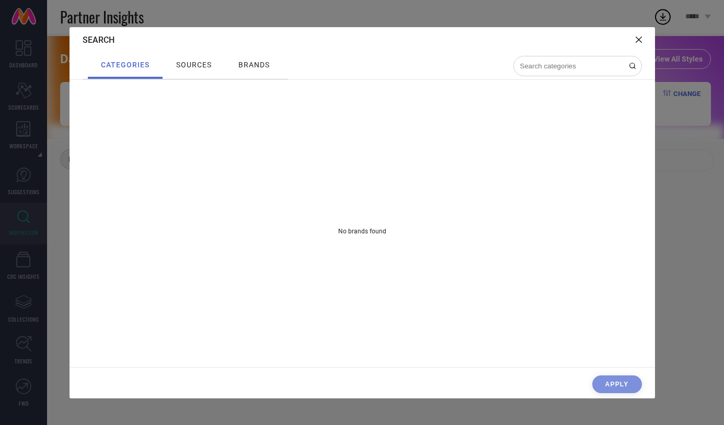
click at [205, 59] on div "sources" at bounding box center [193, 65] width 41 height 14
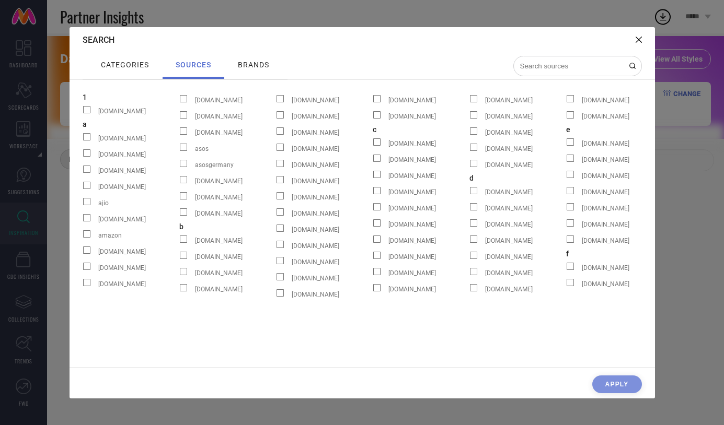
click at [257, 63] on span "brands" at bounding box center [253, 65] width 31 height 8
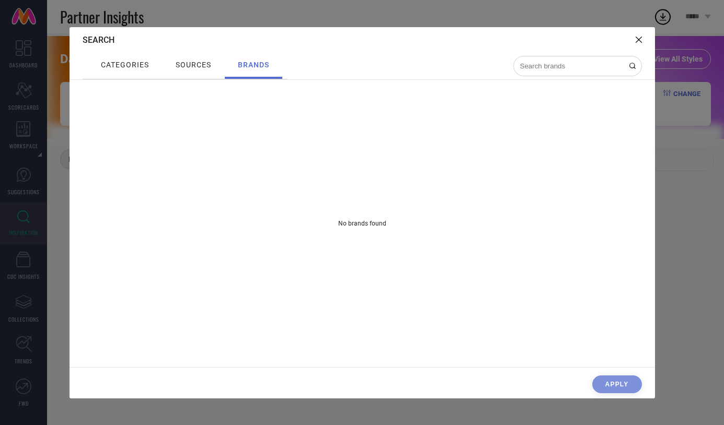
click at [211, 69] on div "sources" at bounding box center [193, 65] width 41 height 14
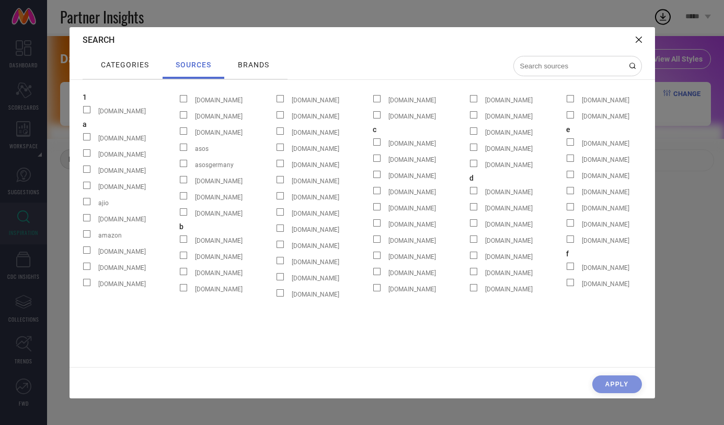
click at [640, 37] on icon at bounding box center [638, 40] width 6 height 6
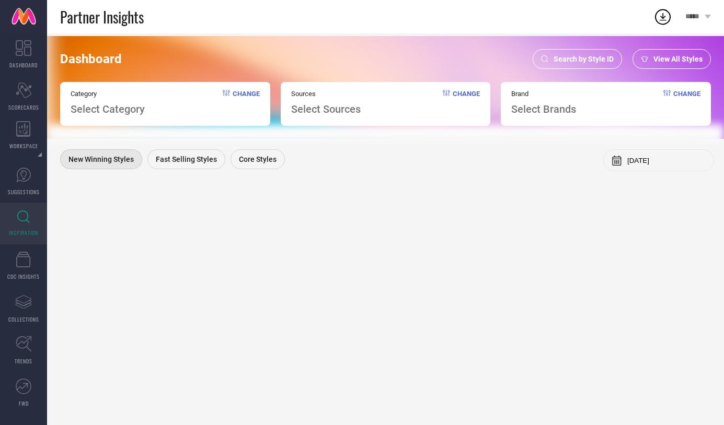
click at [655, 55] on span "View All Styles" at bounding box center [677, 59] width 49 height 8
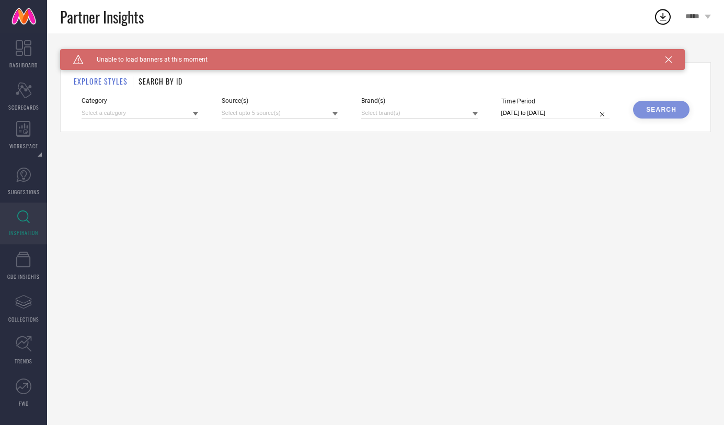
click at [674, 59] on div "Caution Created with Sketch. Unable to load banners at this moment" at bounding box center [372, 59] width 624 height 21
click at [667, 62] on icon at bounding box center [668, 59] width 6 height 6
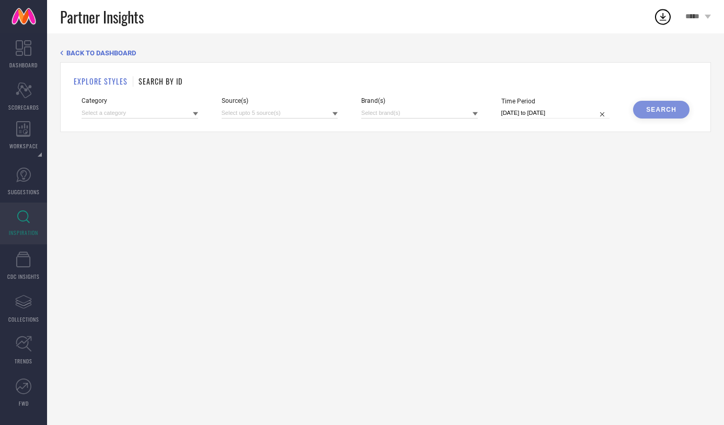
click at [333, 113] on icon at bounding box center [334, 114] width 5 height 4
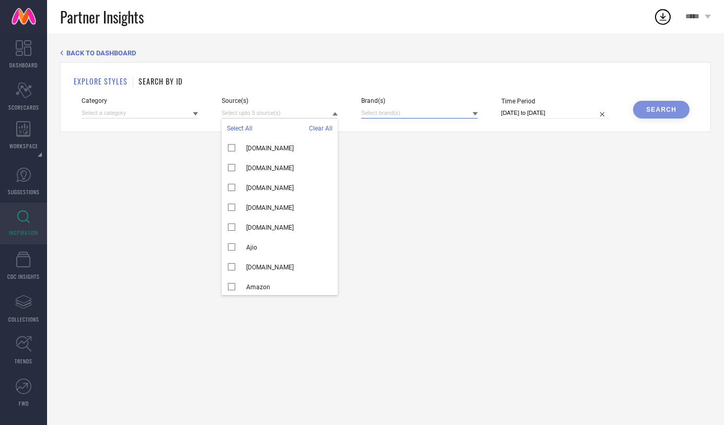
click at [422, 113] on input at bounding box center [419, 113] width 117 height 11
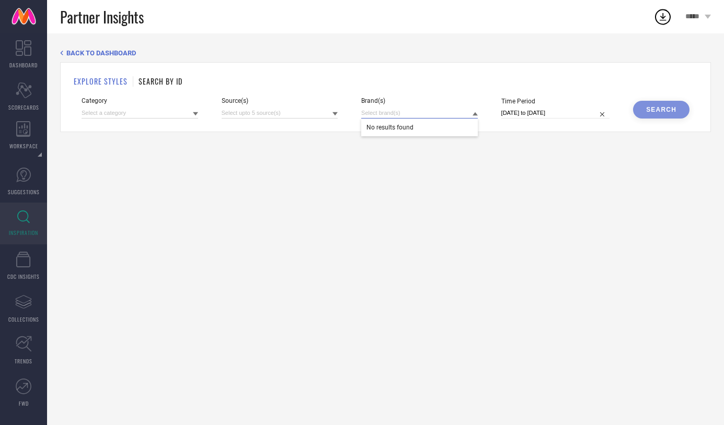
click at [579, 112] on input "[DATE] to [DATE]" at bounding box center [555, 113] width 109 height 11
select select "8"
select select "2025"
select select "9"
select select "2025"
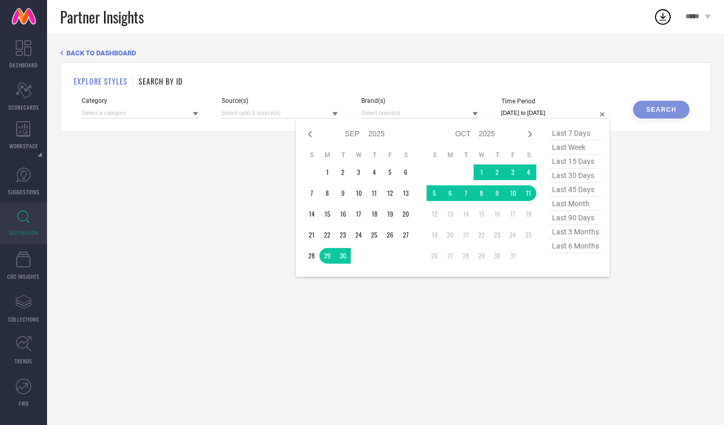
click at [575, 243] on span "last 6 months" at bounding box center [575, 246] width 52 height 14
type input "[DATE] to [DATE]"
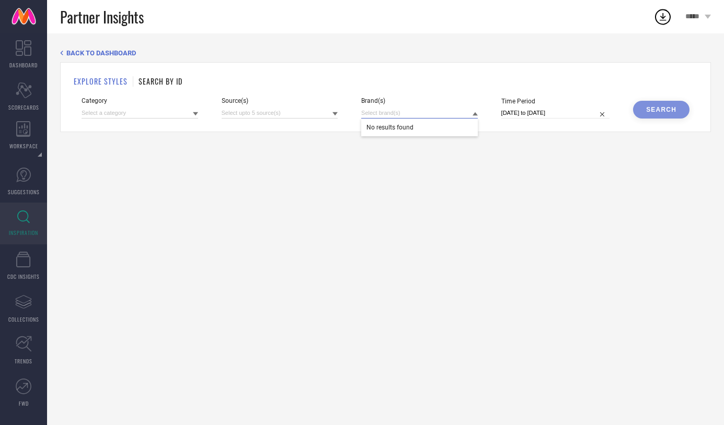
click at [419, 110] on input at bounding box center [419, 113] width 117 height 11
click at [326, 110] on input at bounding box center [280, 113] width 117 height 11
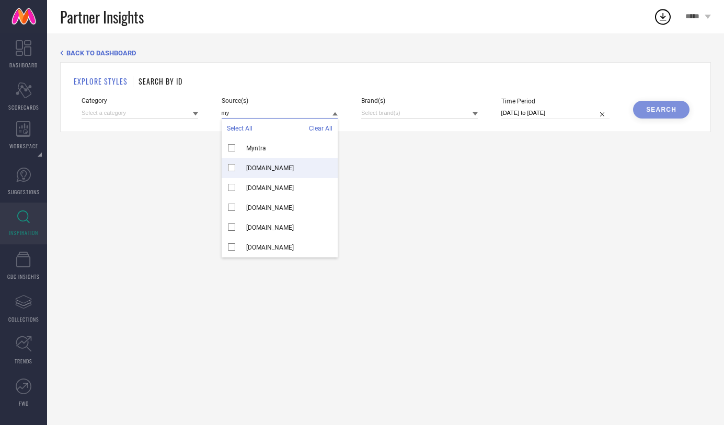
type input "my"
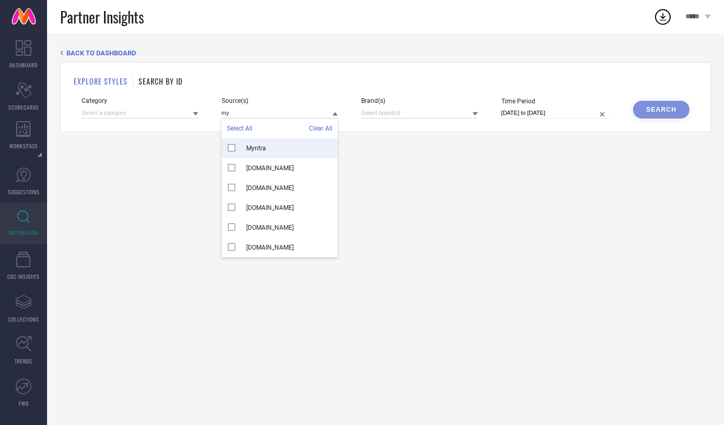
click at [260, 148] on span "Myntra" at bounding box center [256, 148] width 20 height 7
click at [384, 179] on div "BACK TO DASHBOARD EXPLORE STYLES SEARCH BY ID Category Source(s) my Select All …" at bounding box center [385, 229] width 677 height 392
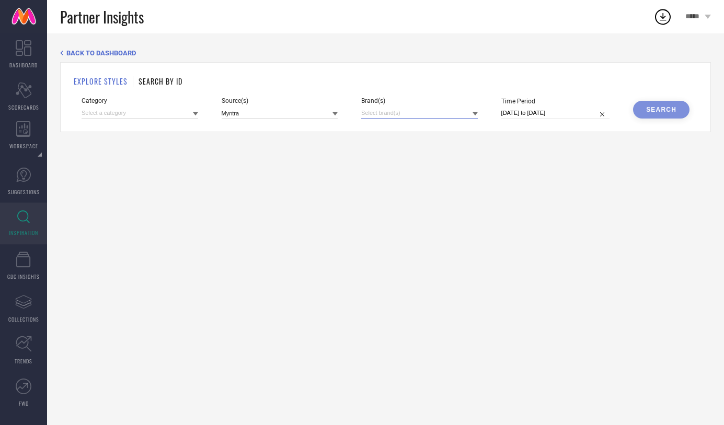
click at [426, 111] on input at bounding box center [419, 113] width 117 height 11
click at [473, 113] on icon at bounding box center [474, 113] width 5 height 5
click at [400, 115] on input at bounding box center [419, 113] width 117 height 11
click at [193, 114] on icon at bounding box center [195, 113] width 5 height 5
click at [193, 114] on icon at bounding box center [195, 114] width 5 height 4
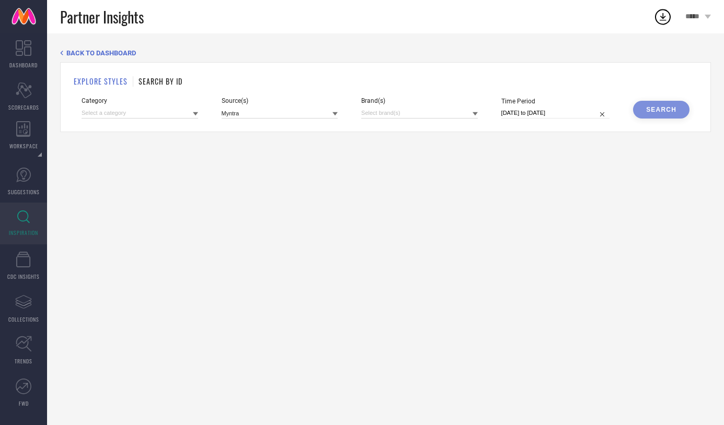
click at [294, 102] on span "Source(s)" at bounding box center [280, 100] width 117 height 7
click at [311, 112] on input at bounding box center [280, 113] width 117 height 11
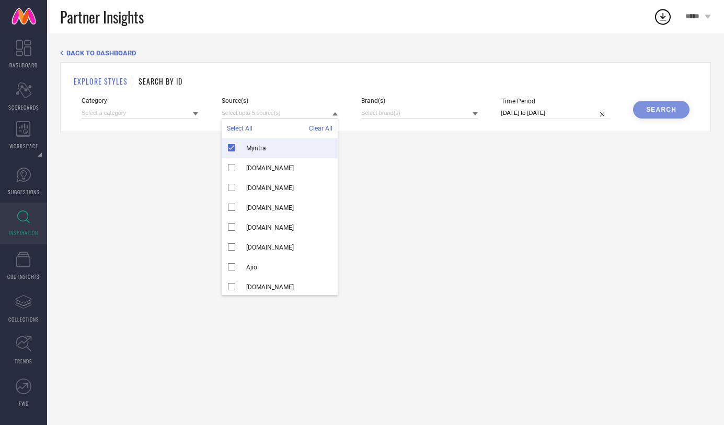
click at [267, 147] on div "Myntra" at bounding box center [280, 148] width 117 height 20
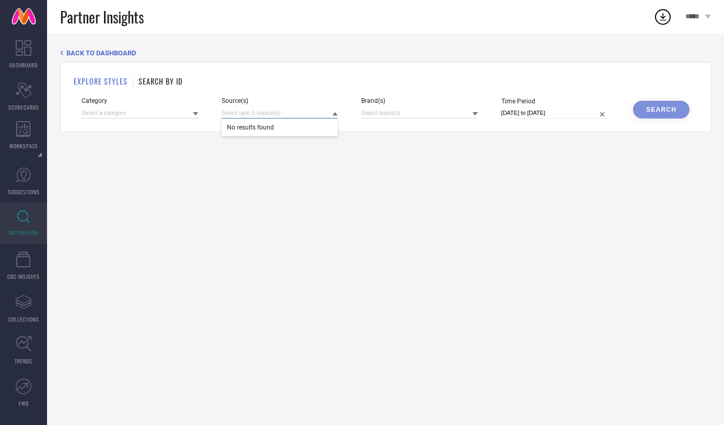
click at [281, 115] on input at bounding box center [280, 113] width 117 height 11
click at [335, 113] on icon at bounding box center [334, 114] width 5 height 4
click at [287, 114] on input at bounding box center [280, 113] width 117 height 11
click at [294, 176] on div "BACK TO DASHBOARD EXPLORE STYLES SEARCH BY ID Category Source(s) No results fou…" at bounding box center [385, 229] width 677 height 392
click at [451, 113] on input at bounding box center [419, 113] width 117 height 11
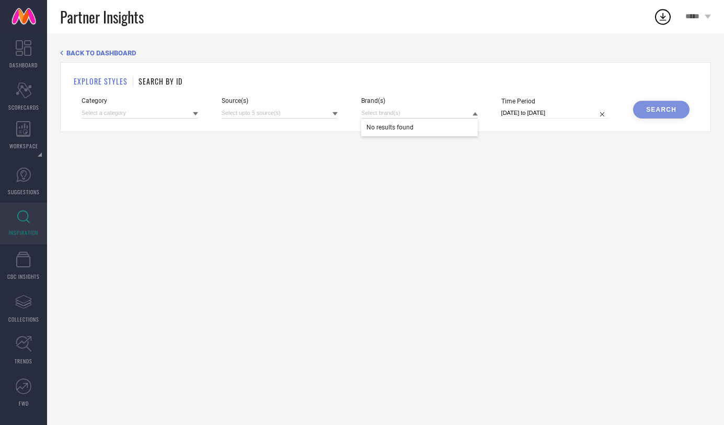
click at [460, 187] on div "BACK TO DASHBOARD EXPLORE STYLES SEARCH BY ID Category Source(s) Brand(s) No re…" at bounding box center [385, 229] width 677 height 392
click at [192, 121] on div "EXPLORE STYLES SEARCH BY ID Category Source(s) Brand(s) Time Period 01-04-2025 …" at bounding box center [385, 97] width 651 height 70
click at [193, 117] on div at bounding box center [195, 114] width 5 height 10
click at [293, 111] on input at bounding box center [280, 113] width 117 height 11
click at [405, 106] on div "Brand(s)" at bounding box center [419, 107] width 117 height 21
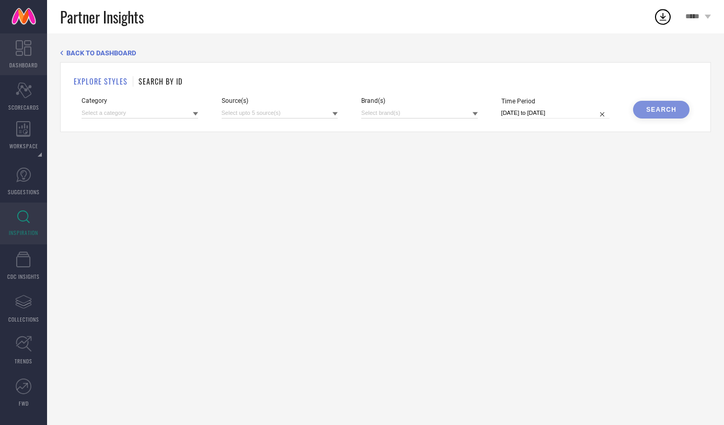
click at [16, 48] on icon at bounding box center [24, 48] width 16 height 16
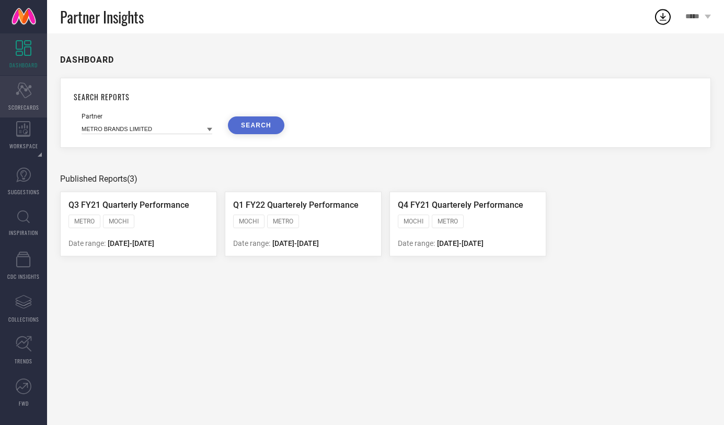
click at [26, 80] on div "Scorecard SCORECARDS" at bounding box center [23, 97] width 47 height 42
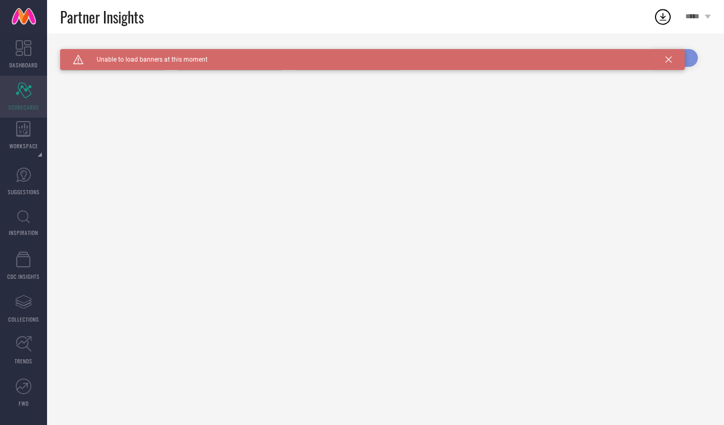
type input "All"
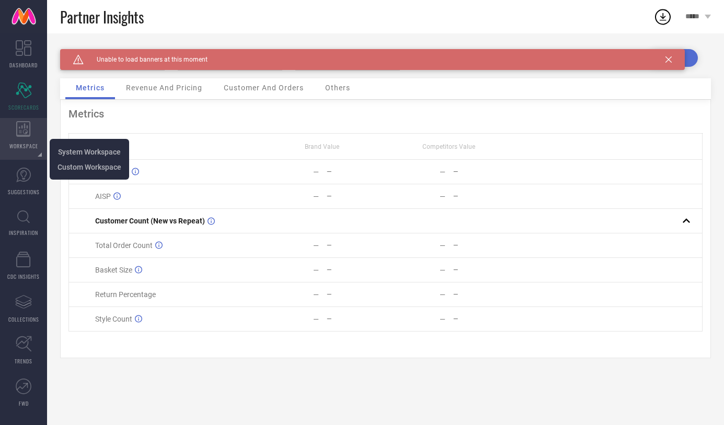
click at [29, 128] on icon at bounding box center [23, 129] width 14 height 16
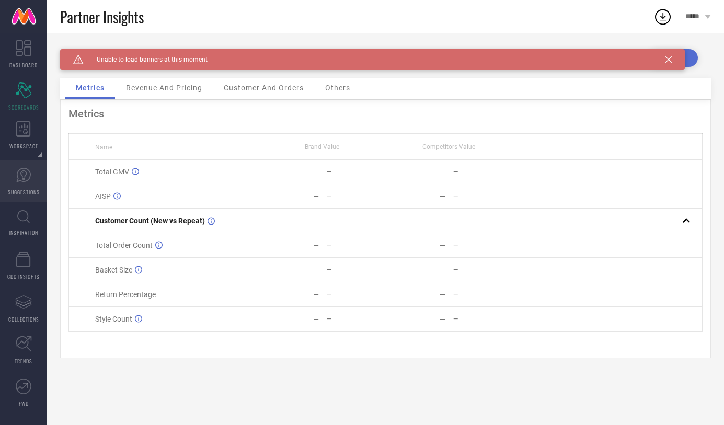
click at [28, 183] on link "SUGGESTIONS" at bounding box center [23, 181] width 47 height 42
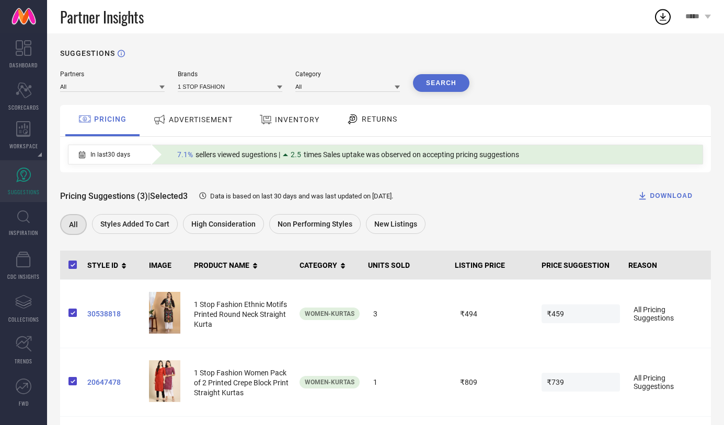
click at [163, 86] on icon at bounding box center [161, 87] width 5 height 5
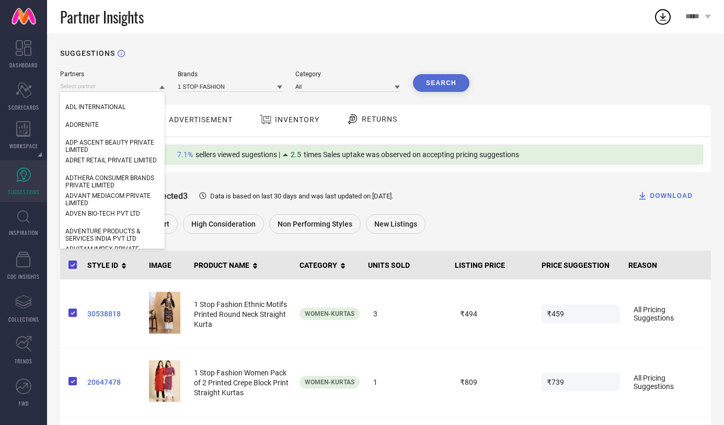
scroll to position [3955, 0]
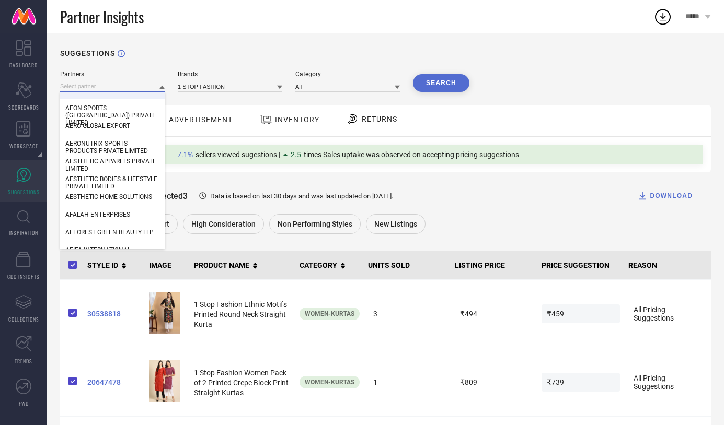
click at [107, 83] on input at bounding box center [112, 86] width 105 height 11
click at [271, 47] on div "SUGGESTIONS Partners ADVITAM IMPEX PRIVATE LIMITED ADVITIYA ADWITIYA FASHION PR…" at bounding box center [385, 267] width 677 height 468
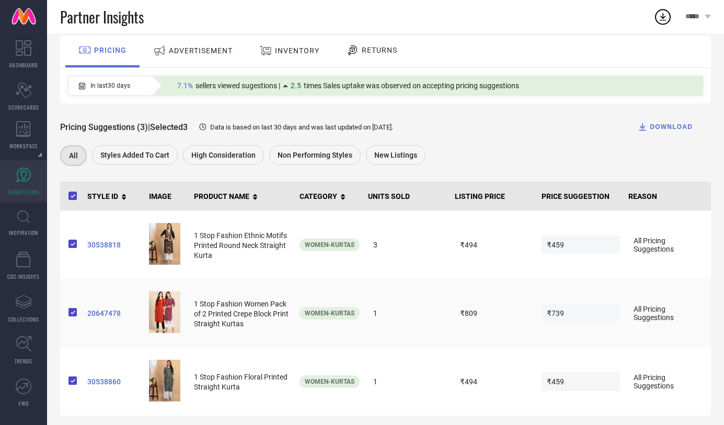
scroll to position [77, 0]
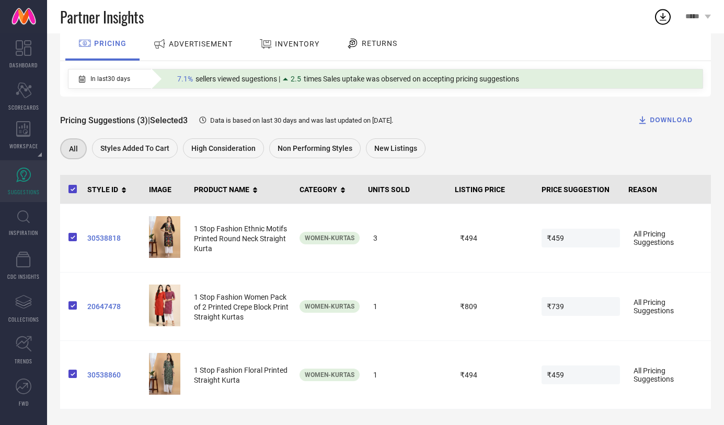
click at [254, 189] on icon at bounding box center [254, 190] width 7 height 7
click at [378, 207] on td "3" at bounding box center [407, 238] width 87 height 68
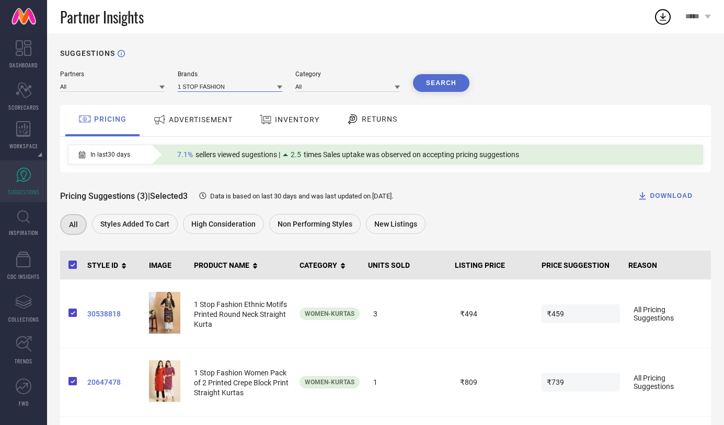
click at [227, 87] on input at bounding box center [230, 86] width 105 height 11
type input "h&"
click at [222, 103] on div "H&M" at bounding box center [230, 101] width 105 height 18
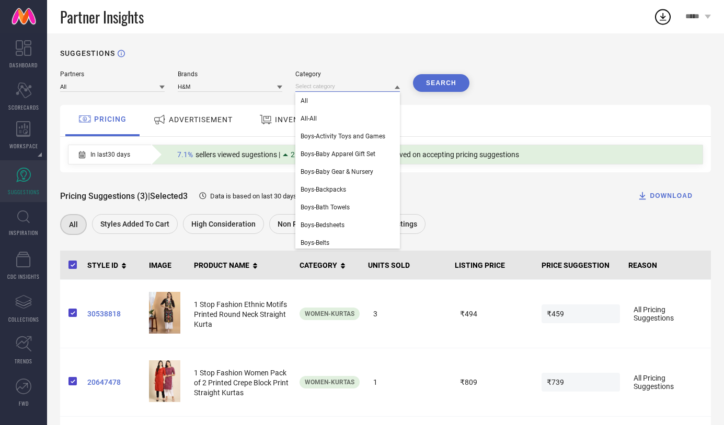
click at [330, 82] on input at bounding box center [347, 86] width 105 height 11
type input "ja"
click at [321, 171] on span "Women-Jackets" at bounding box center [322, 171] width 45 height 7
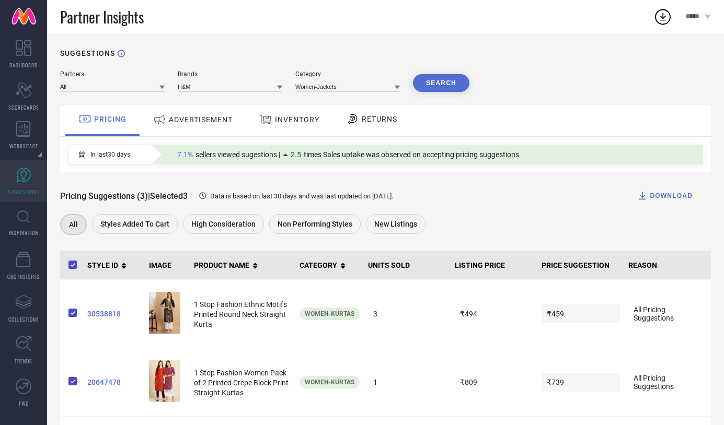
click at [439, 80] on button "Search" at bounding box center [441, 83] width 56 height 18
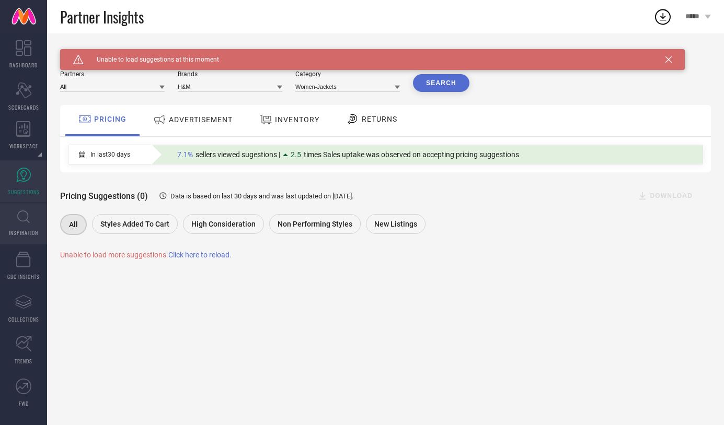
click at [30, 222] on link "INSPIRATION" at bounding box center [23, 224] width 47 height 42
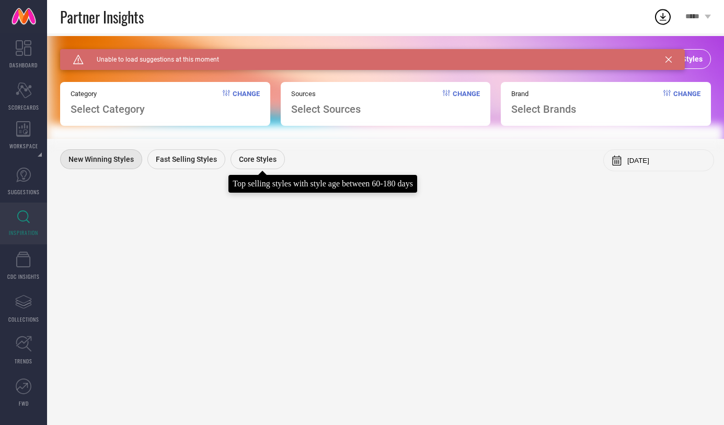
click at [254, 154] on div "Core Styles" at bounding box center [257, 159] width 54 height 20
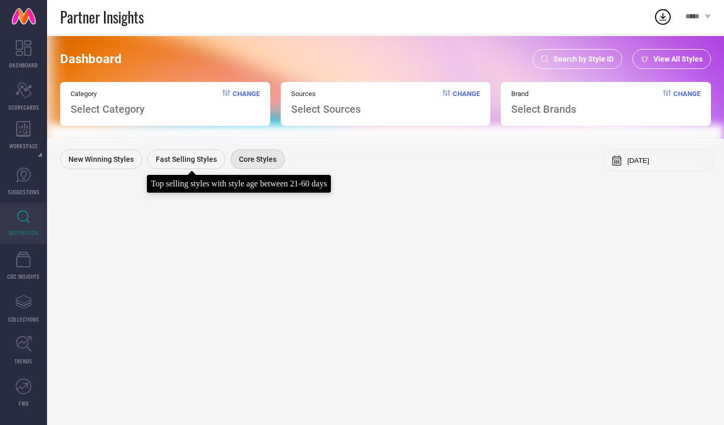
click at [188, 158] on span "Fast Selling Styles" at bounding box center [186, 159] width 61 height 8
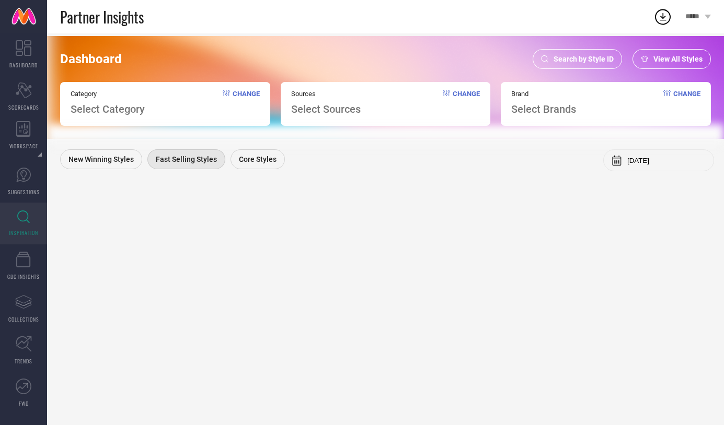
click at [672, 59] on span "View All Styles" at bounding box center [677, 59] width 49 height 8
